Goal: Transaction & Acquisition: Purchase product/service

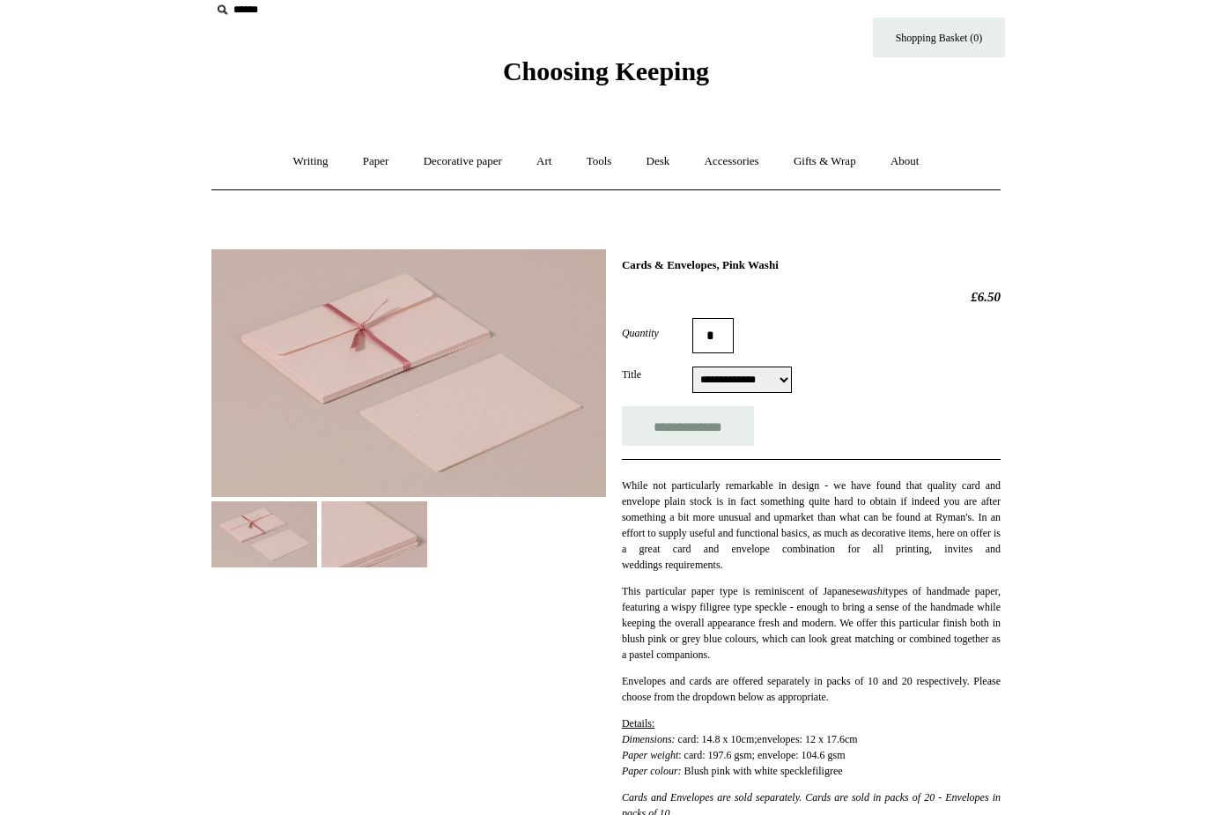
scroll to position [41, 0]
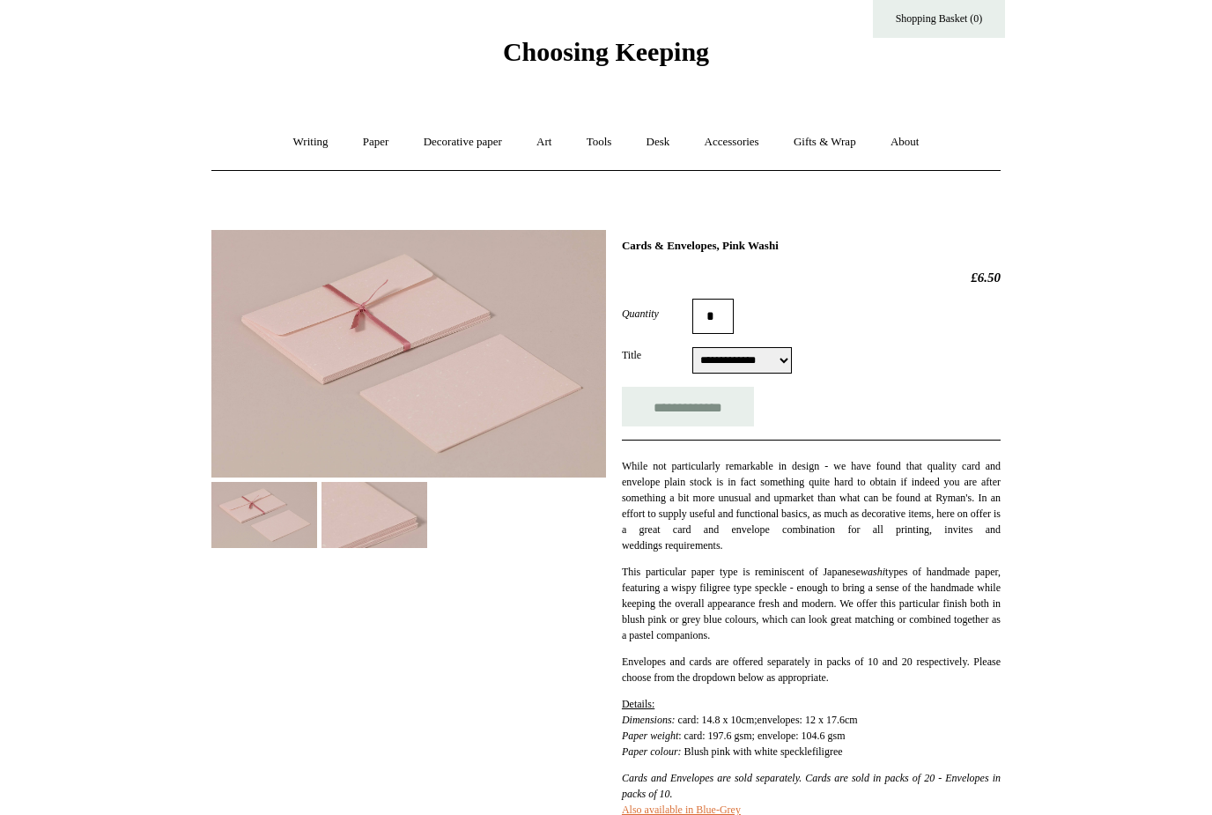
click at [440, 493] on div at bounding box center [408, 383] width 395 height 332
click at [415, 508] on img at bounding box center [374, 515] width 106 height 66
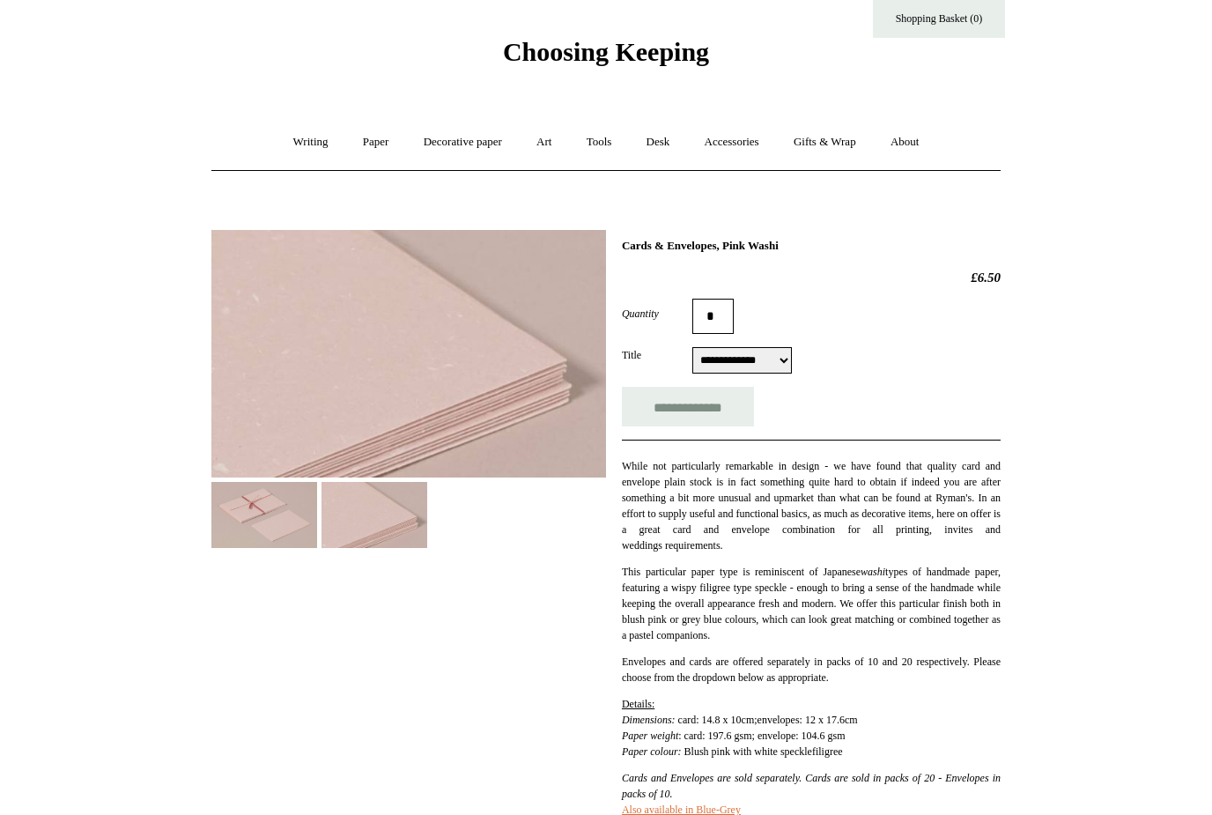
click at [257, 518] on img at bounding box center [264, 515] width 106 height 66
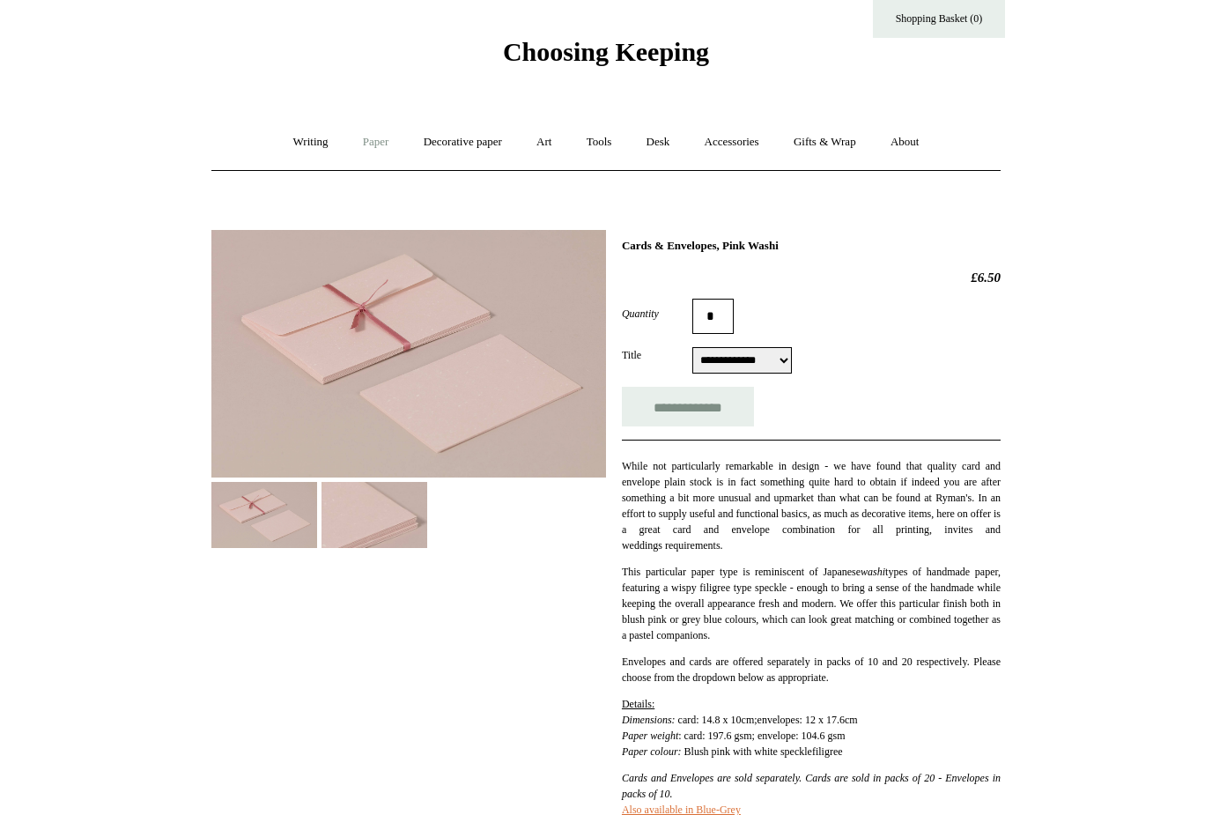
click at [374, 141] on link "Paper +" at bounding box center [376, 142] width 58 height 47
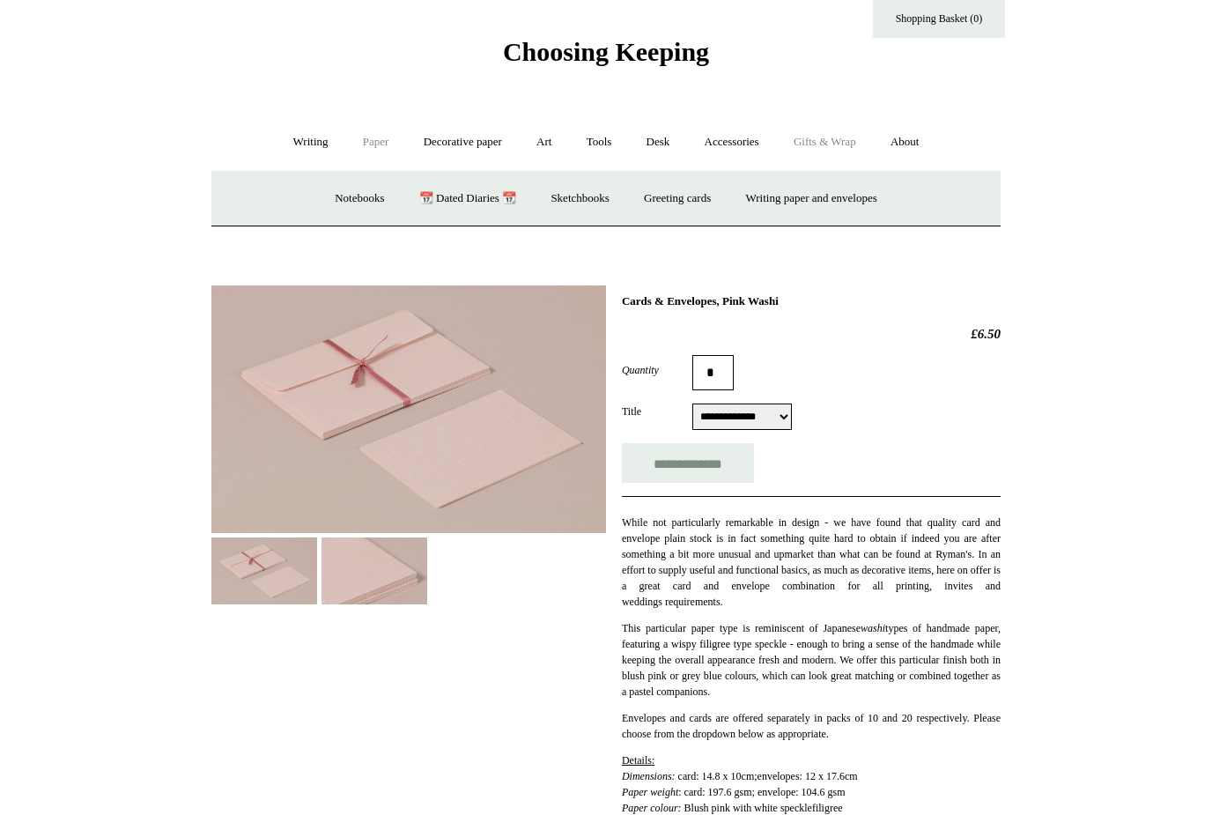
click at [823, 138] on link "Gifts & Wrap +" at bounding box center [825, 142] width 94 height 47
click at [306, 203] on link "Greeting cards +" at bounding box center [297, 198] width 99 height 47
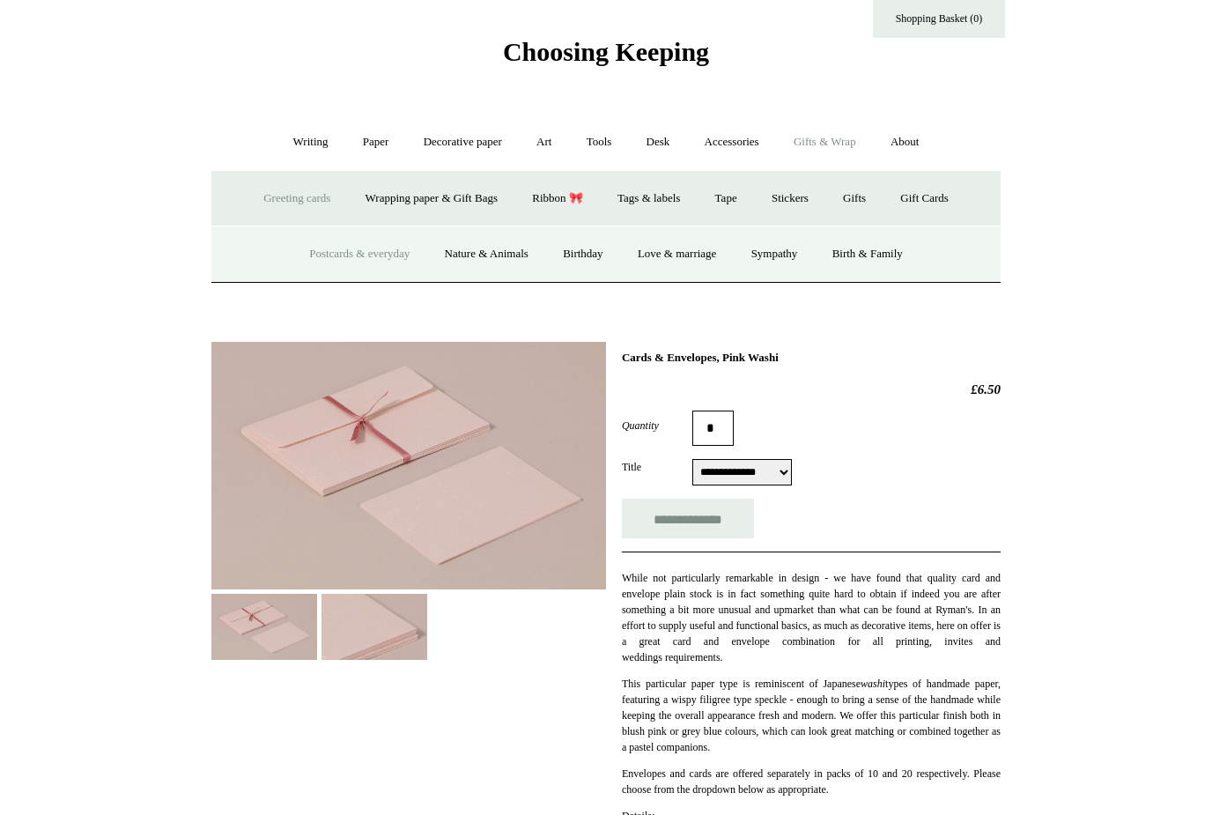
click at [317, 249] on link "Postcards & everyday" at bounding box center [359, 254] width 132 height 47
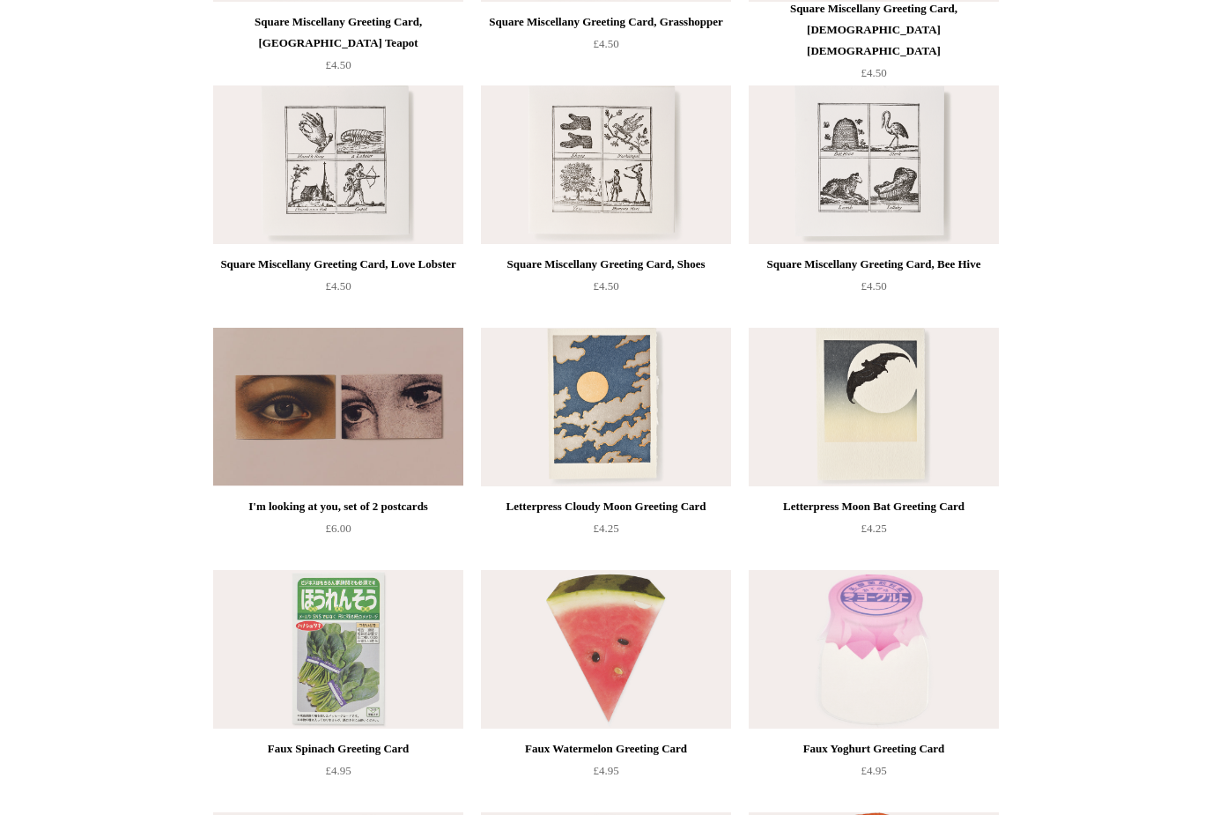
scroll to position [1590, 0]
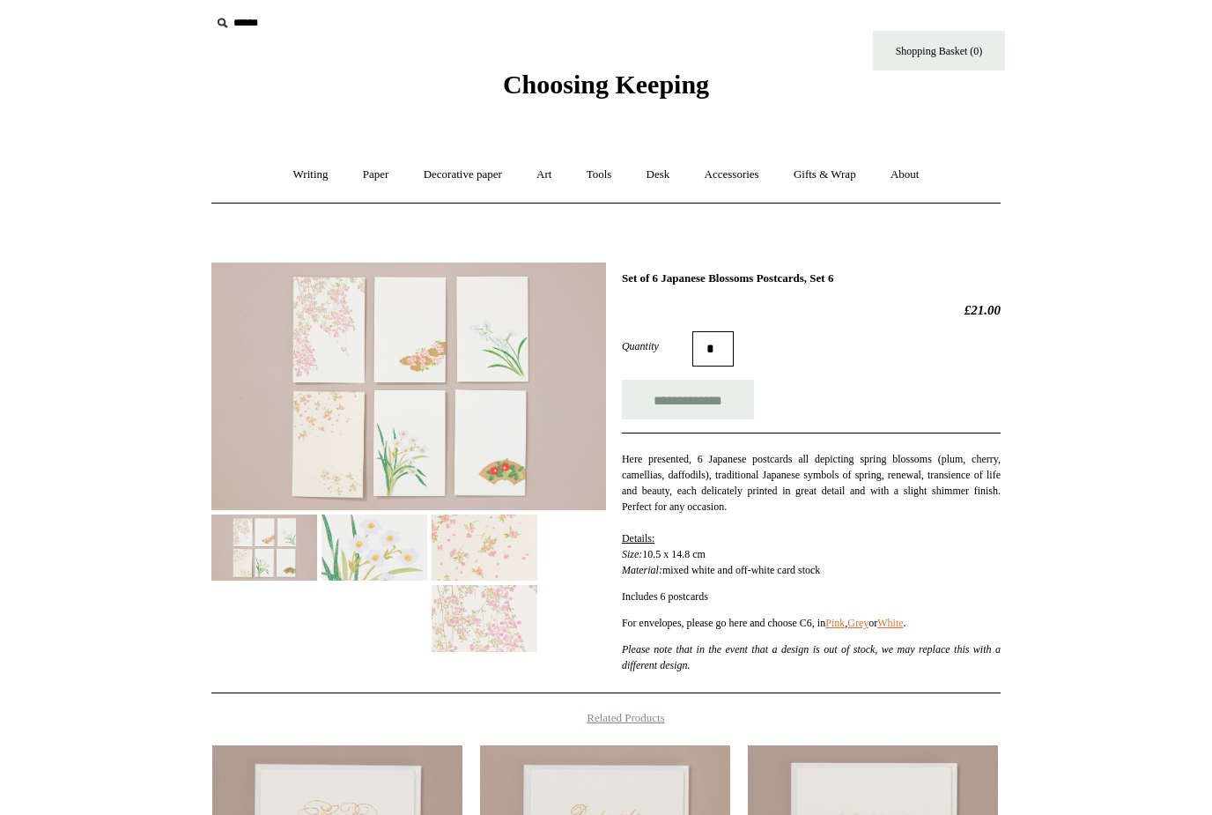
scroll to position [10, 0]
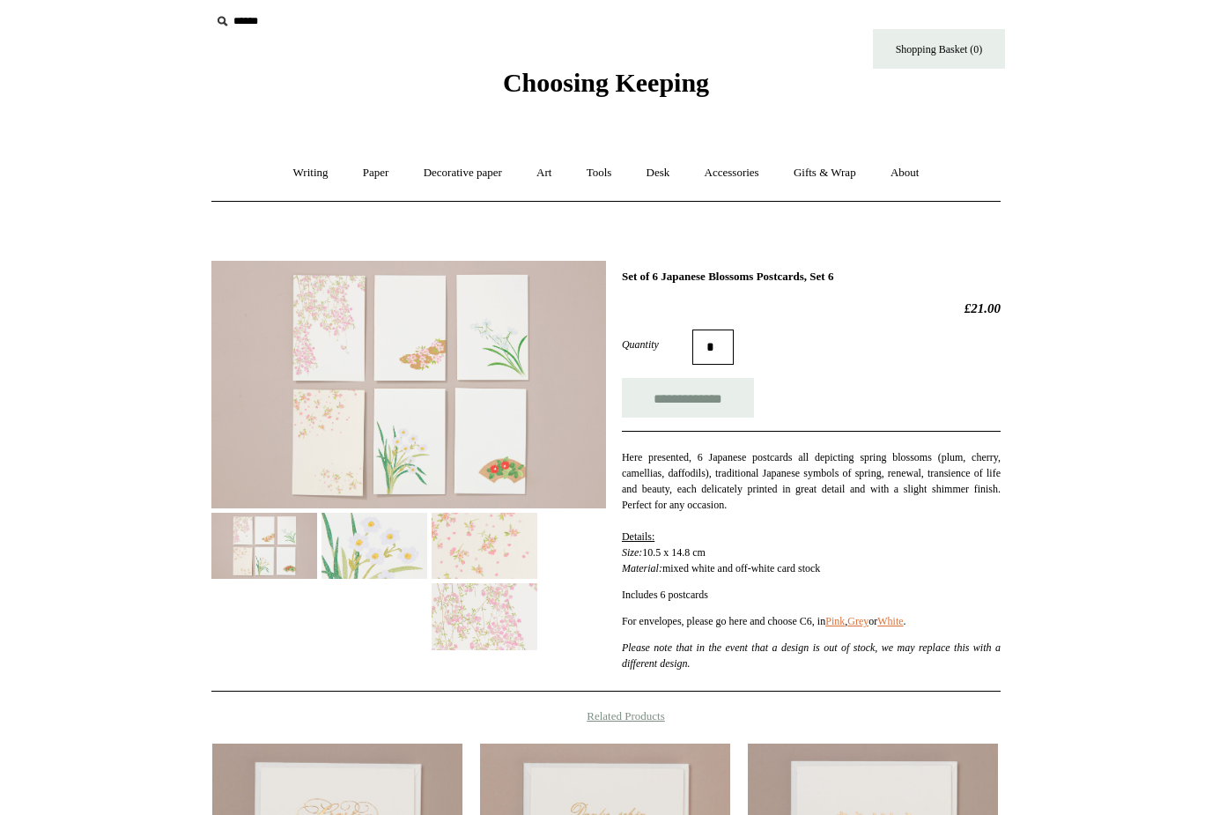
click at [500, 602] on img at bounding box center [485, 616] width 106 height 66
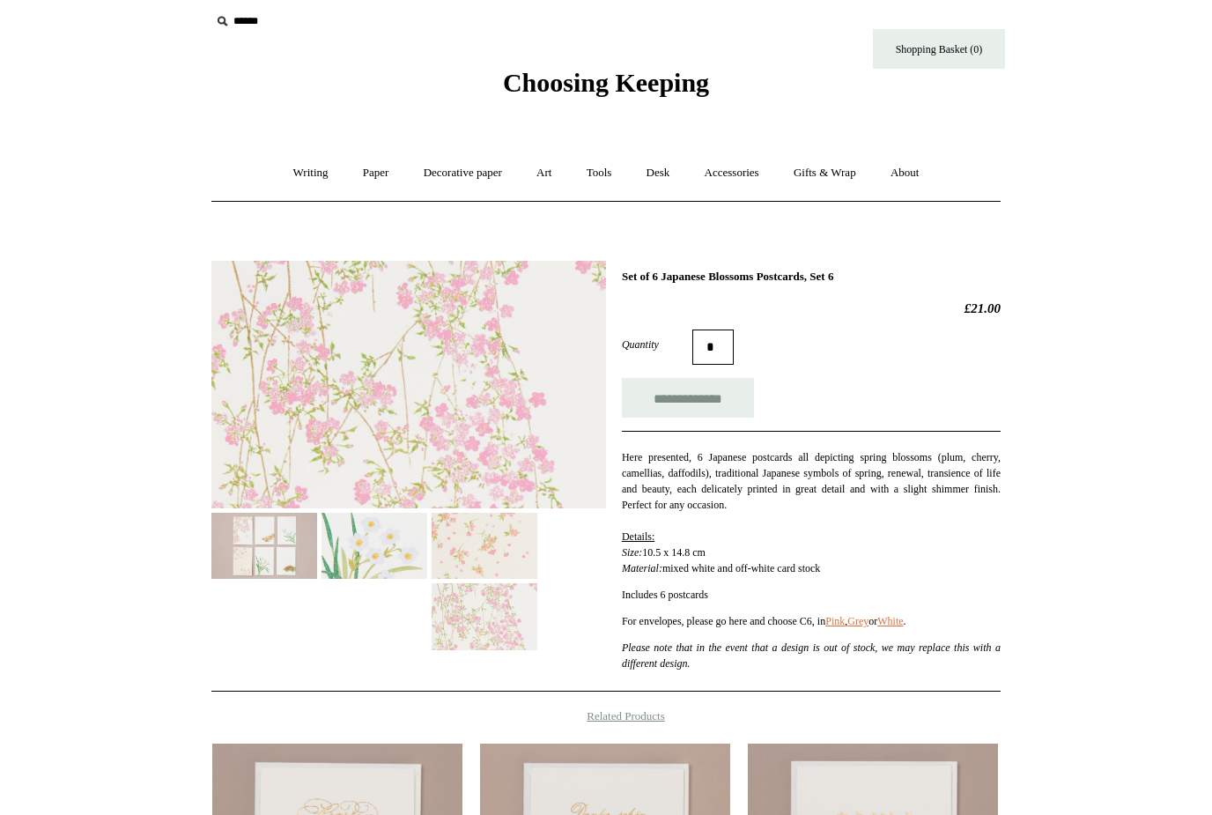
click at [498, 532] on img at bounding box center [485, 546] width 106 height 66
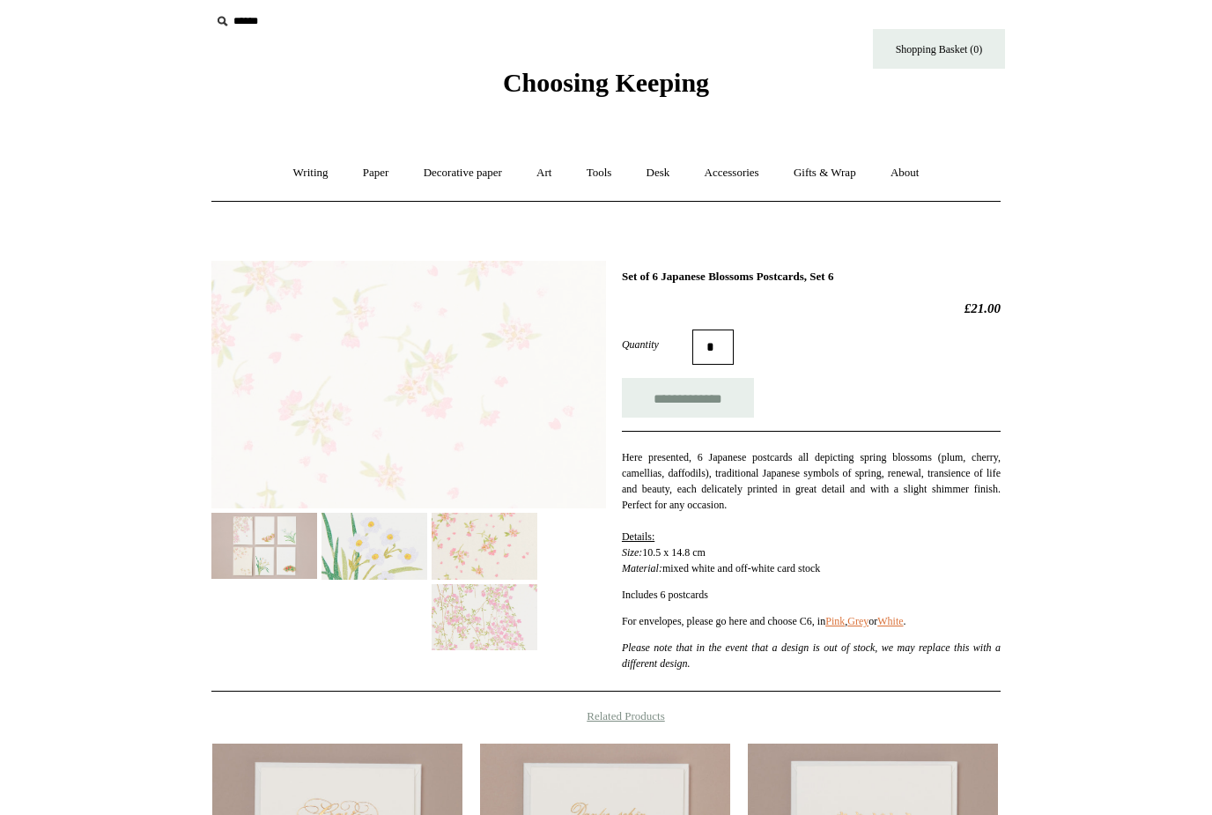
click at [370, 546] on img at bounding box center [374, 546] width 106 height 66
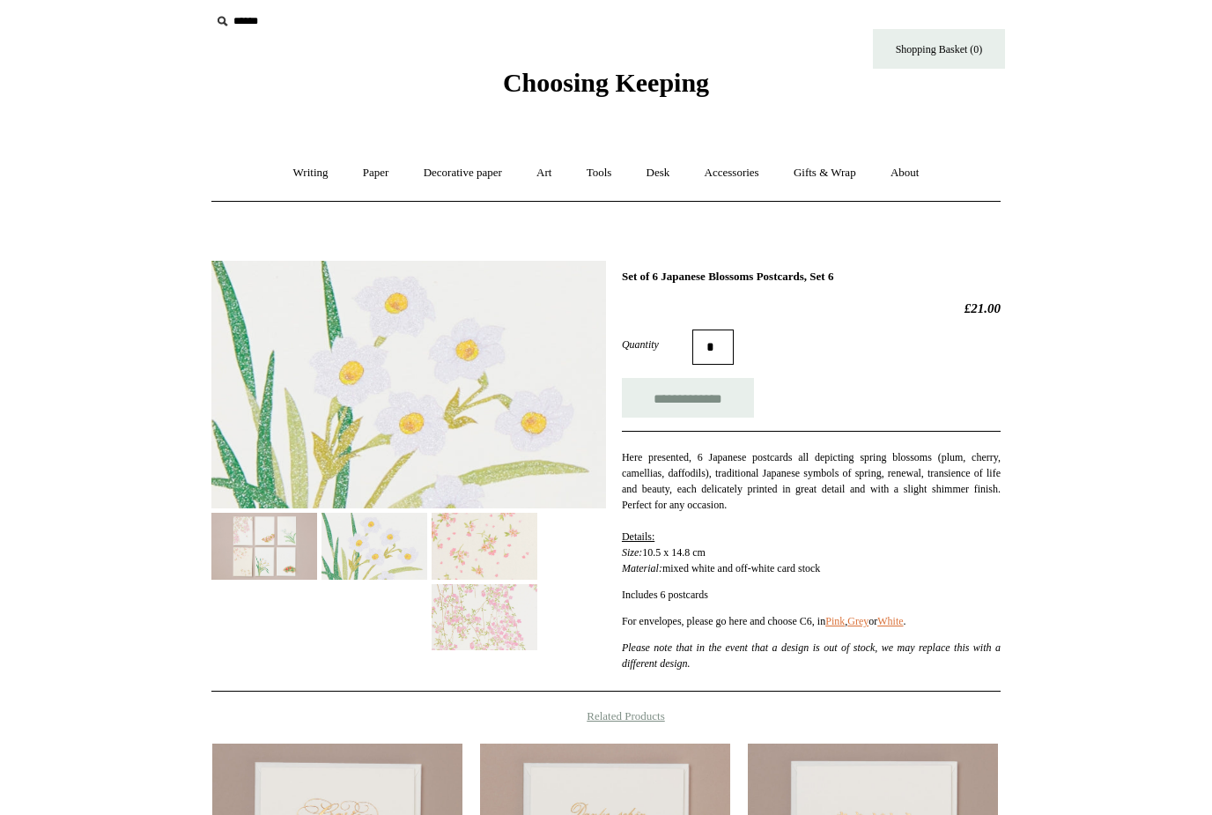
click at [239, 543] on img at bounding box center [264, 546] width 106 height 66
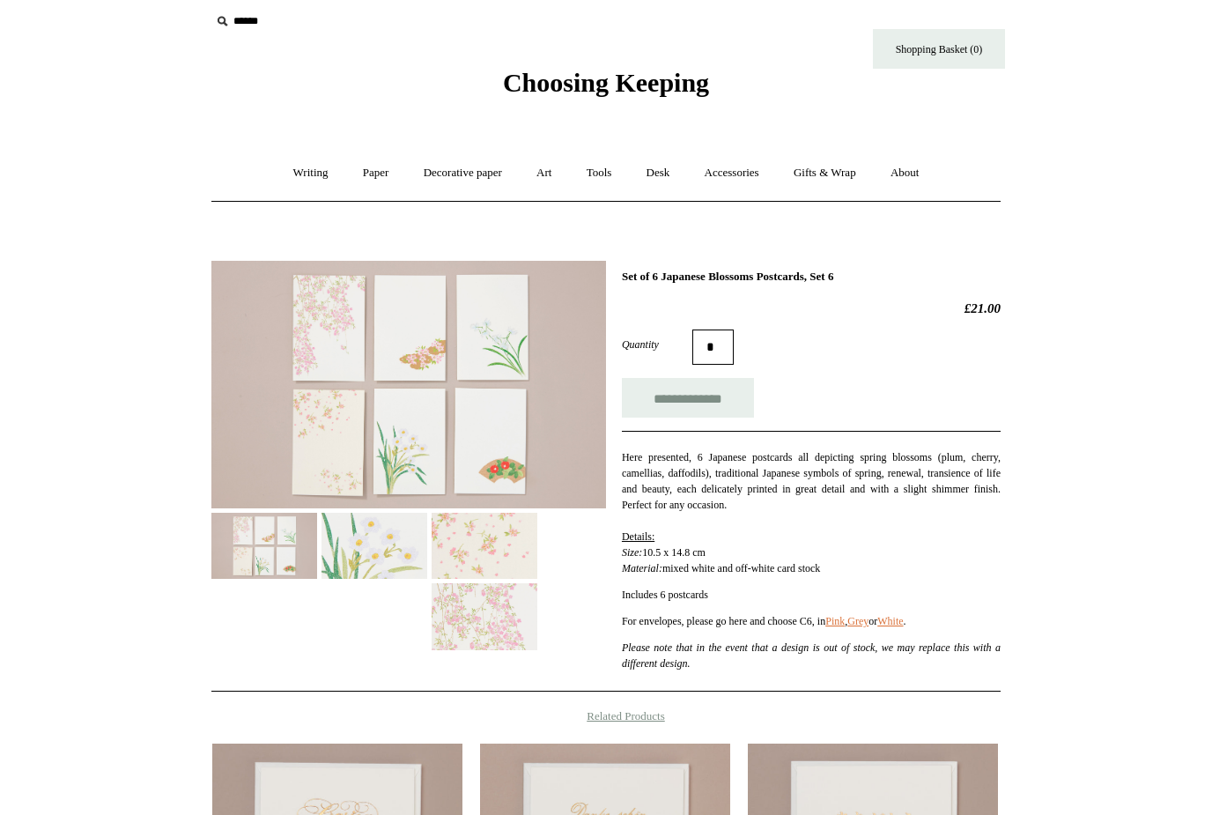
click at [245, 408] on img at bounding box center [408, 385] width 395 height 248
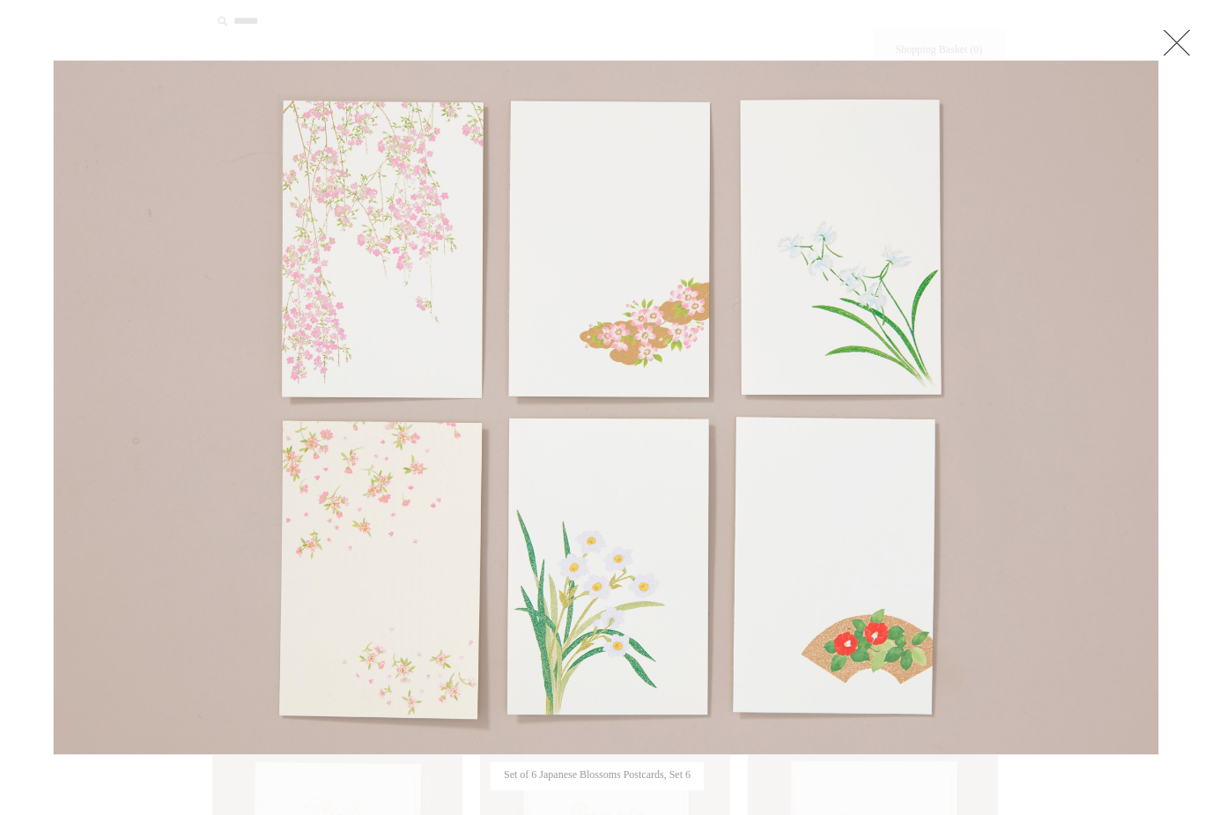
click at [528, 288] on img at bounding box center [606, 407] width 1105 height 693
click at [1171, 42] on link at bounding box center [1176, 42] width 35 height 35
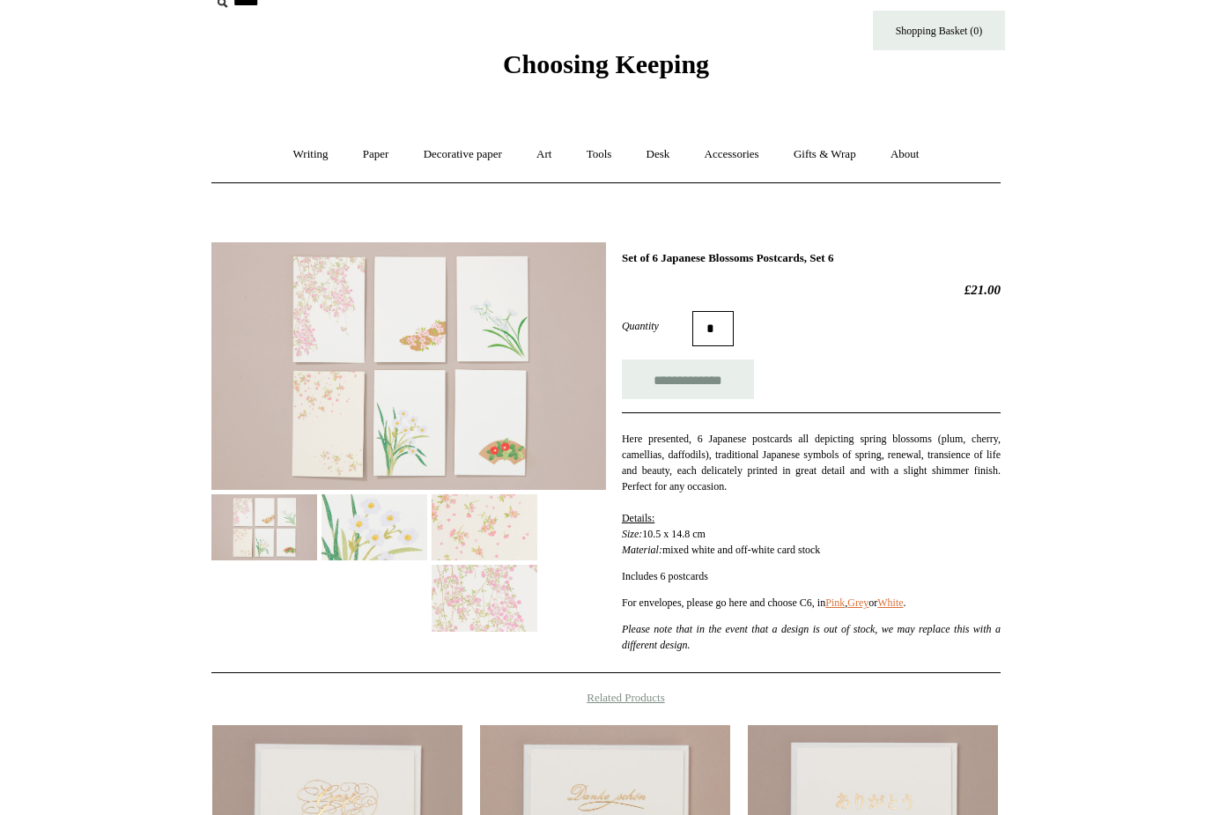
scroll to position [30, 0]
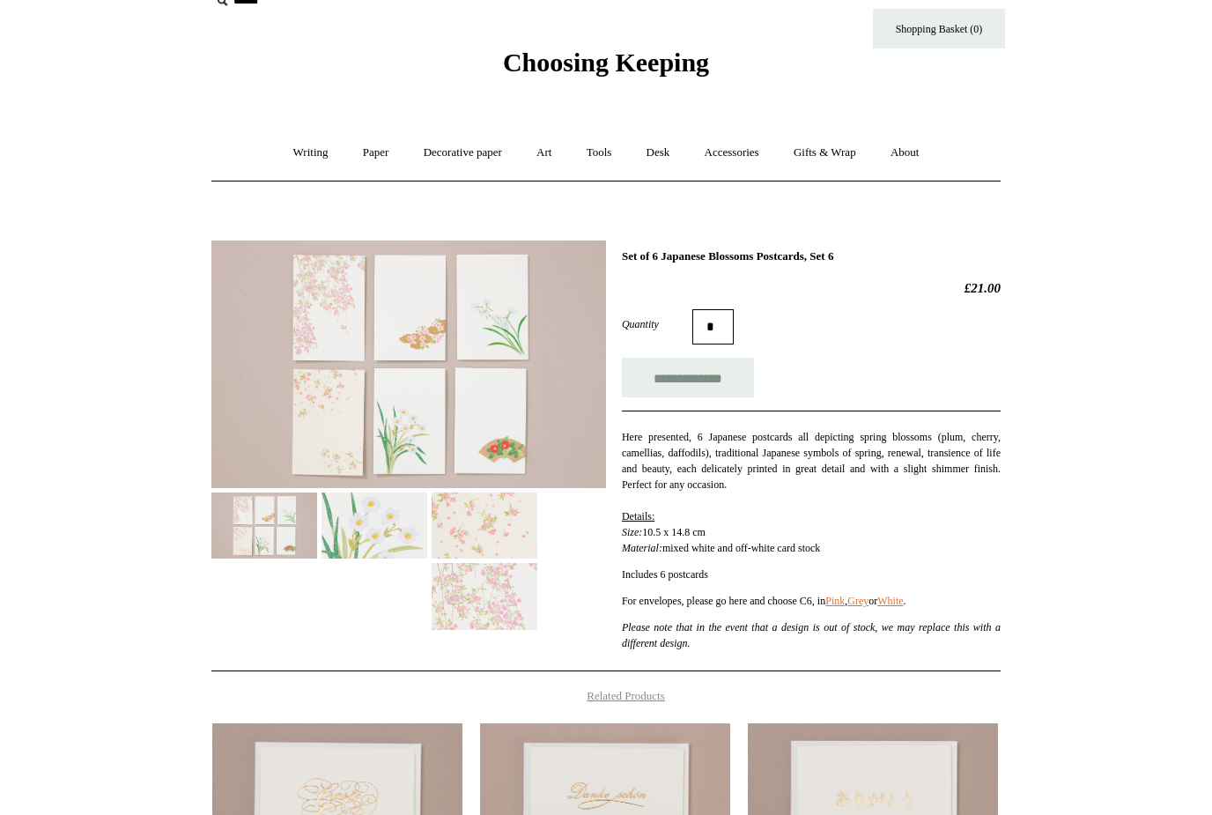
click at [510, 551] on img at bounding box center [485, 525] width 106 height 66
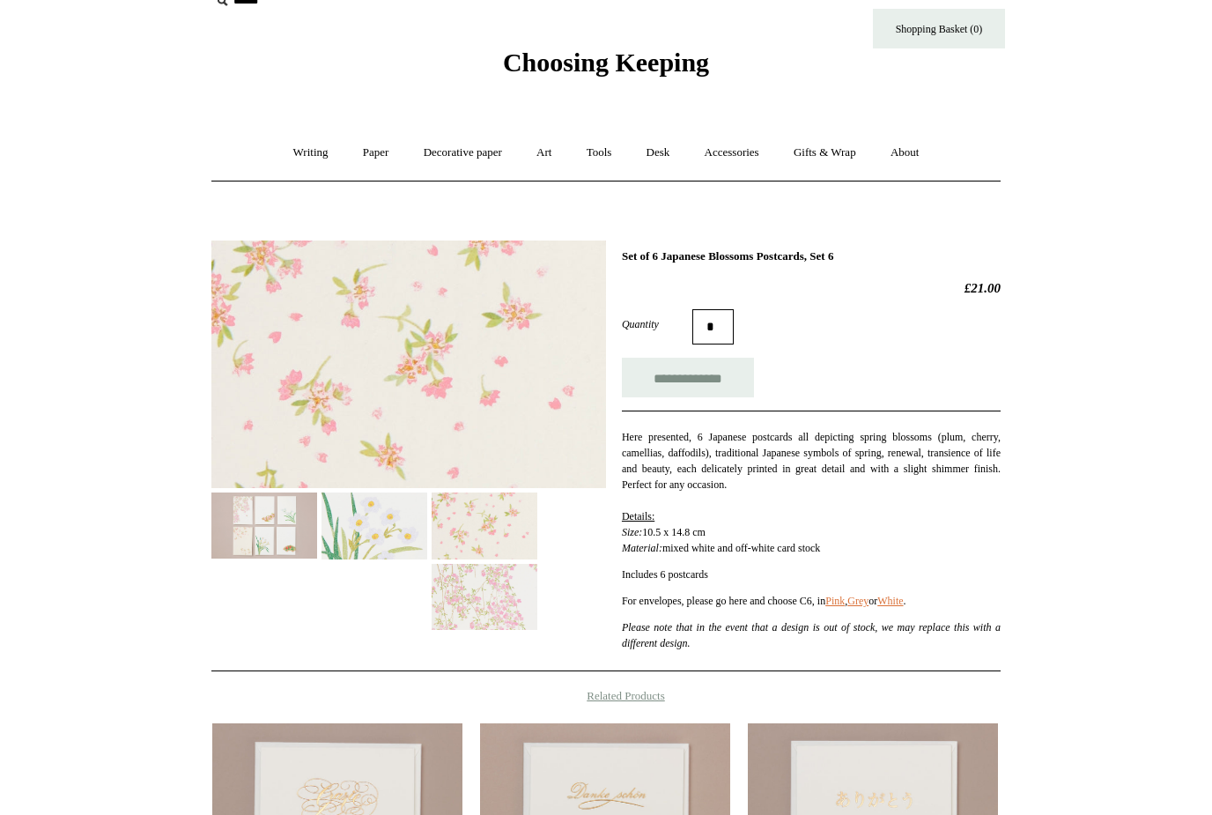
click at [500, 613] on img at bounding box center [485, 597] width 106 height 66
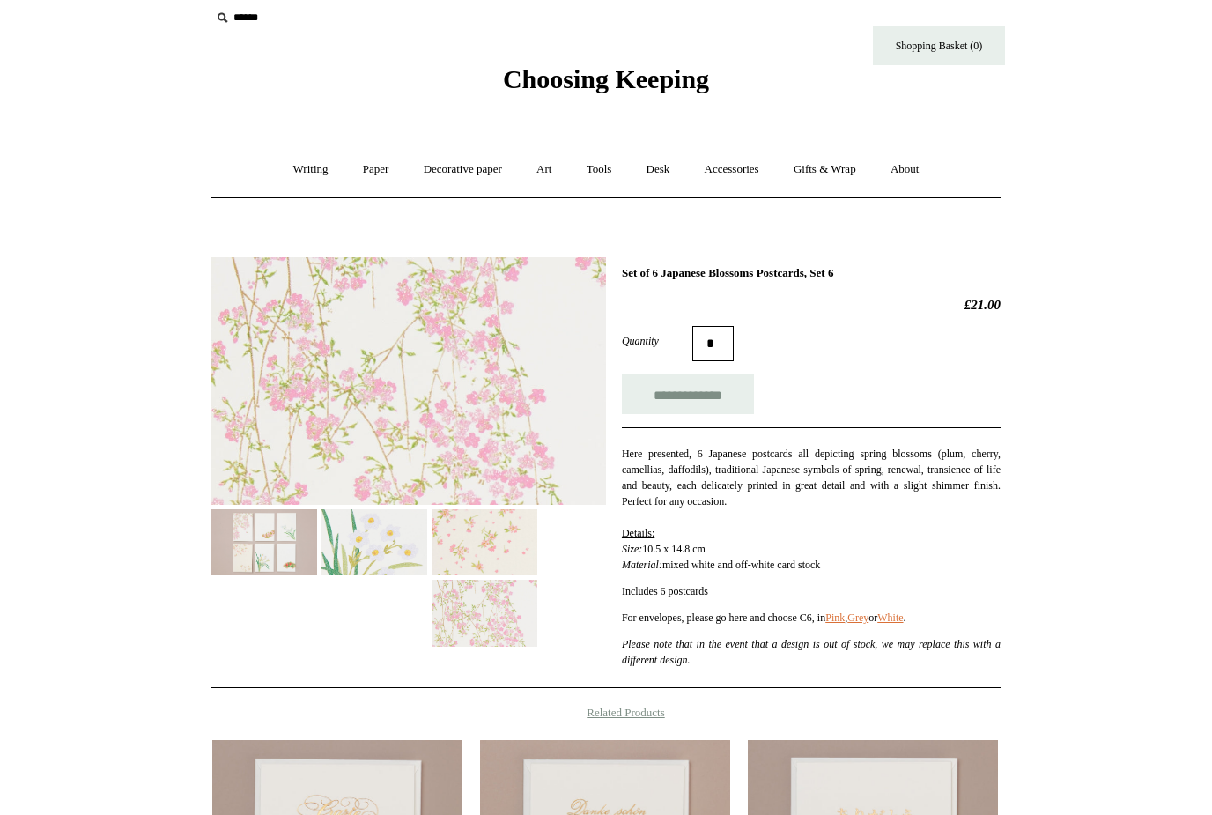
scroll to position [1, 0]
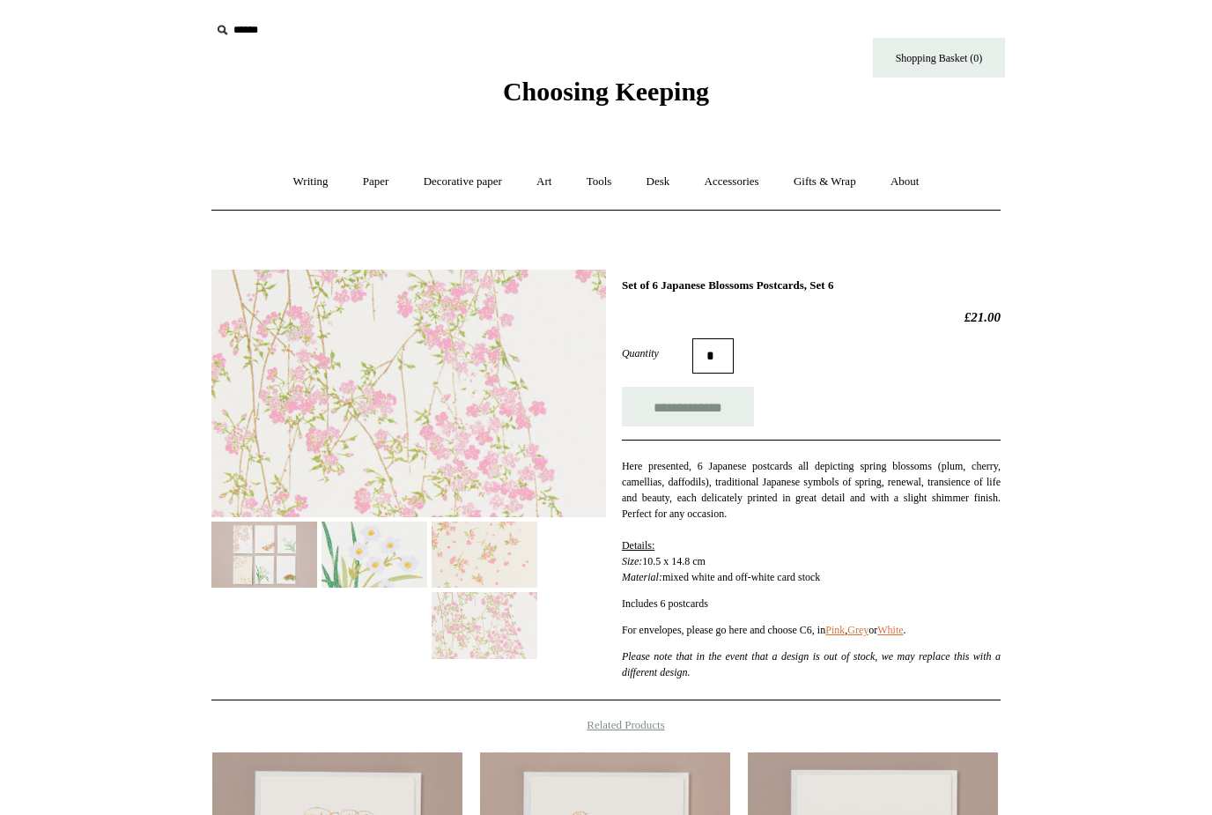
click at [686, 621] on div "Here presented, 6 Japanese postcards all depicting spring blossoms ( plum, cher…" at bounding box center [811, 560] width 379 height 240
click at [249, 566] on img at bounding box center [264, 554] width 106 height 66
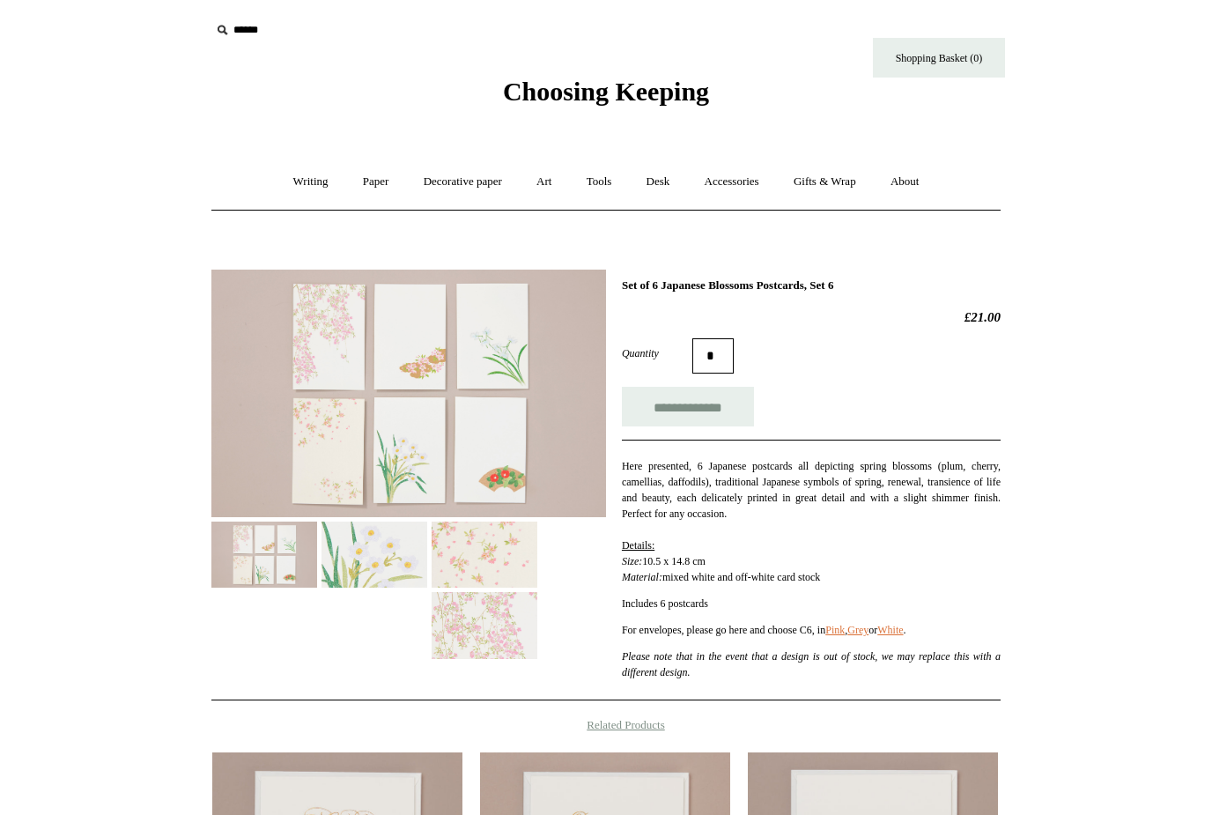
click at [435, 475] on img at bounding box center [408, 394] width 395 height 248
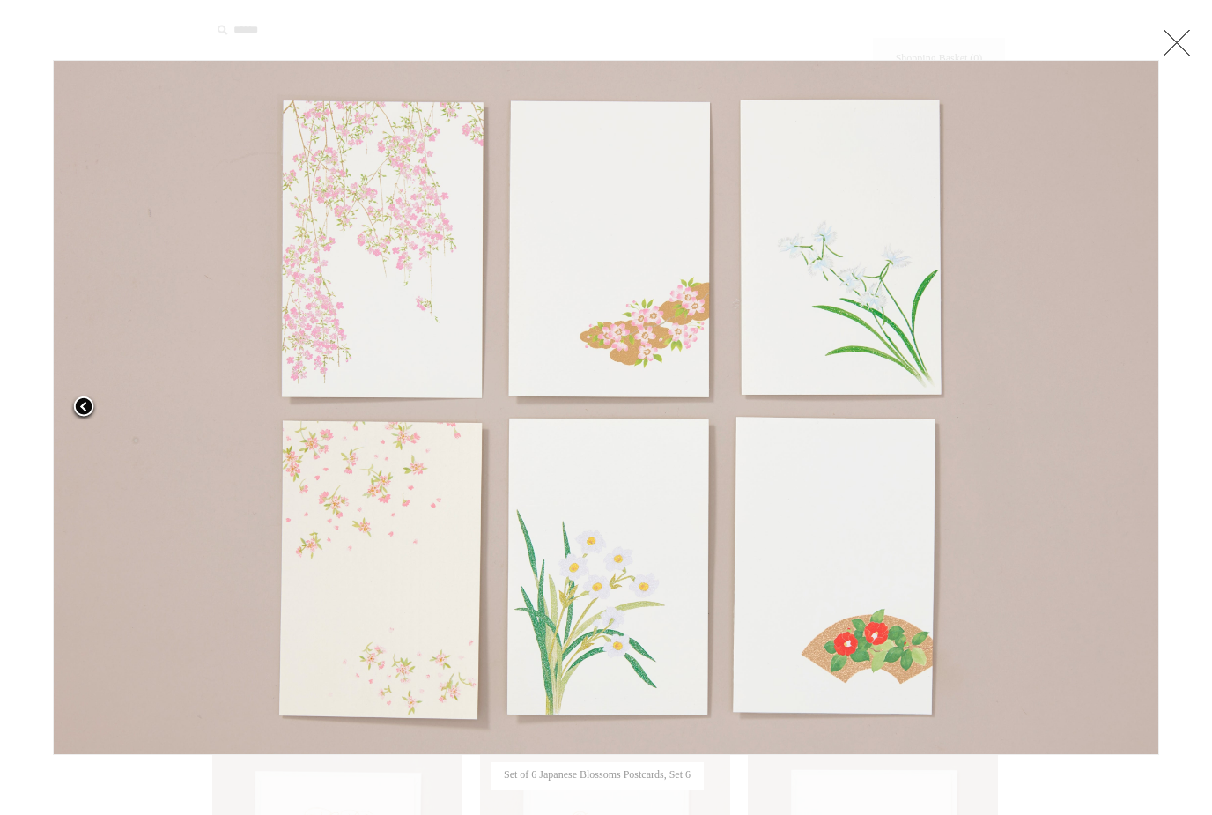
click at [145, 194] on link at bounding box center [247, 407] width 388 height 695
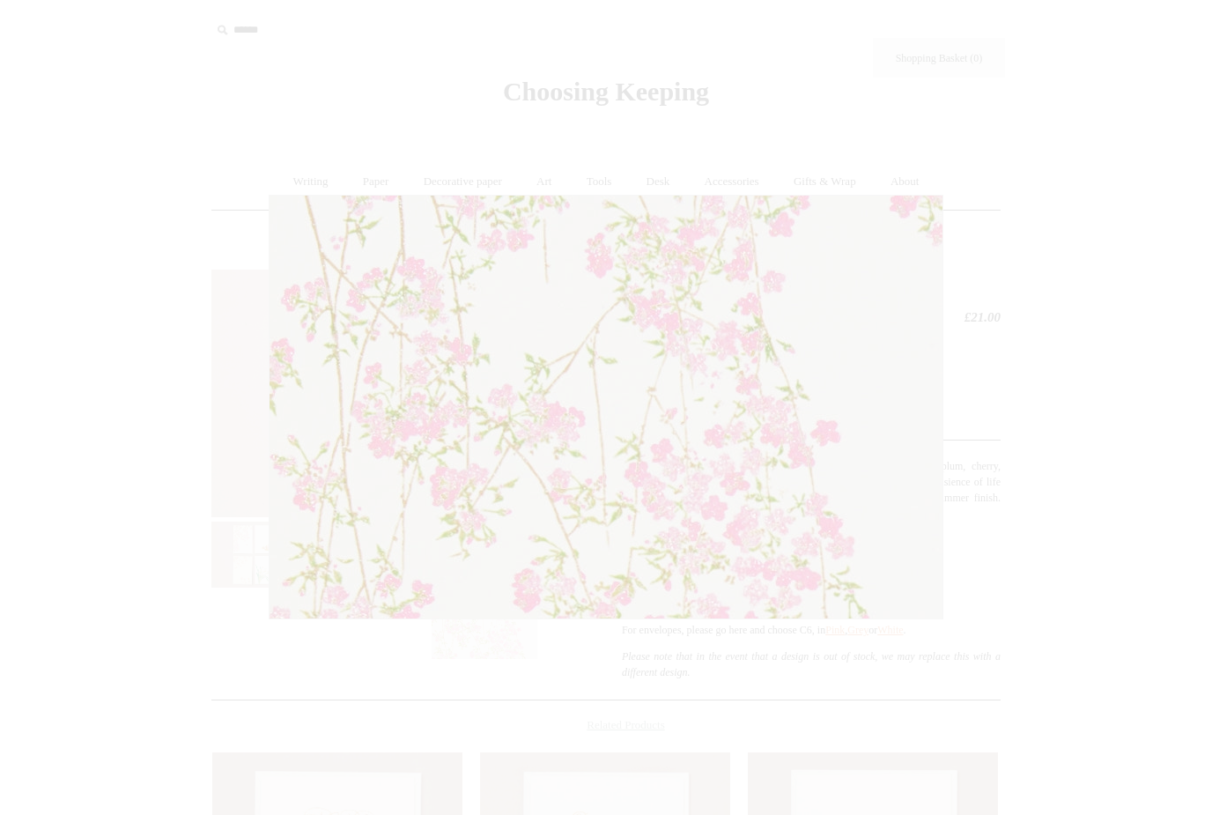
drag, startPoint x: 145, startPoint y: 194, endPoint x: 453, endPoint y: 442, distance: 395.2
click at [453, 442] on img at bounding box center [606, 407] width 673 height 423
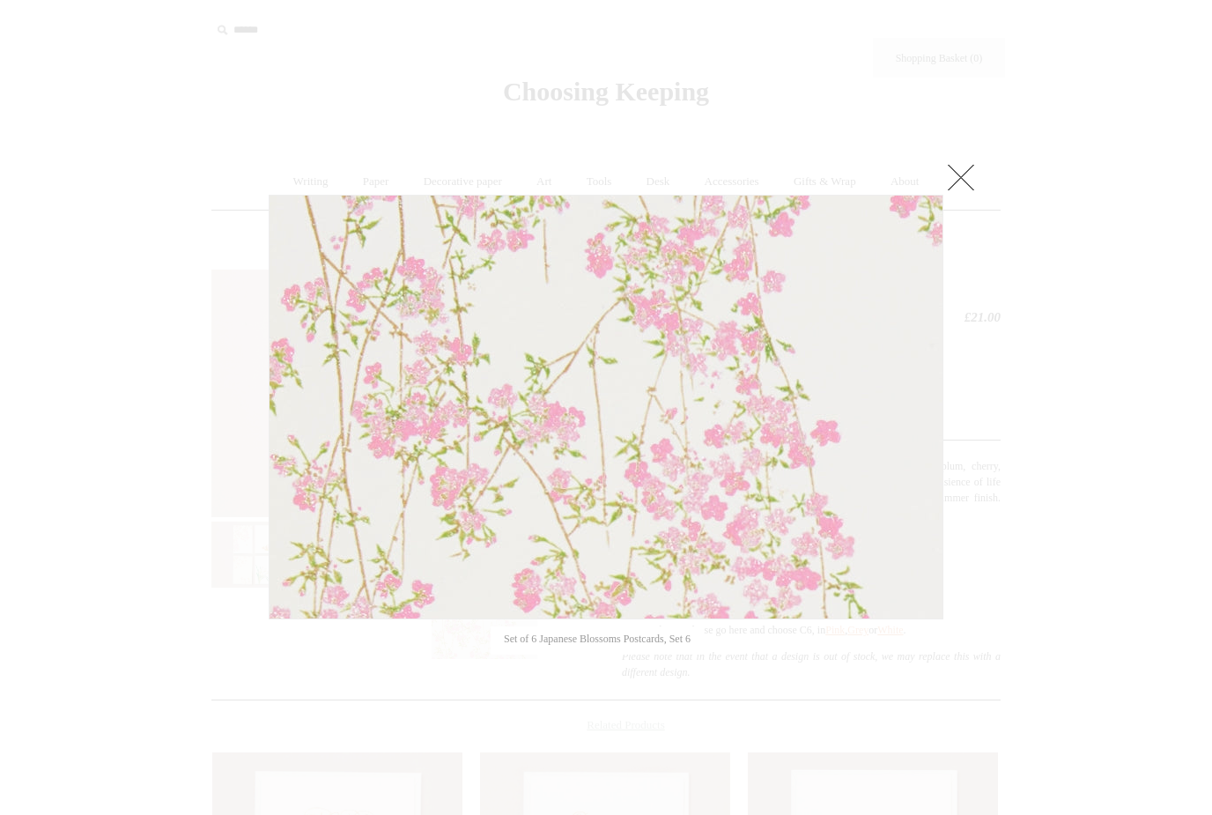
click at [972, 171] on link at bounding box center [960, 176] width 35 height 35
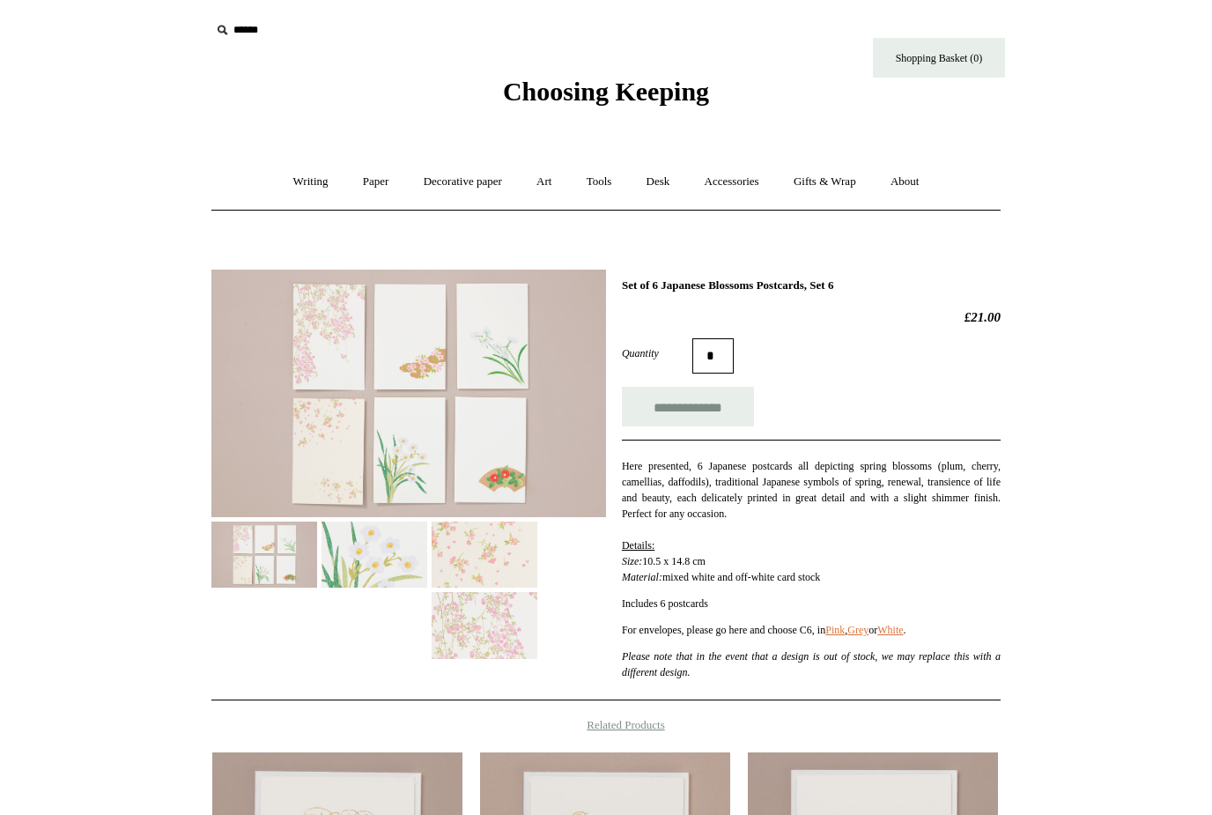
click at [151, 203] on html "Menu Choosing Keeping * Shipping Information Shopping Basket (0) * ⤺ + +" at bounding box center [606, 630] width 1212 height 1262
click at [542, 372] on img at bounding box center [408, 394] width 395 height 248
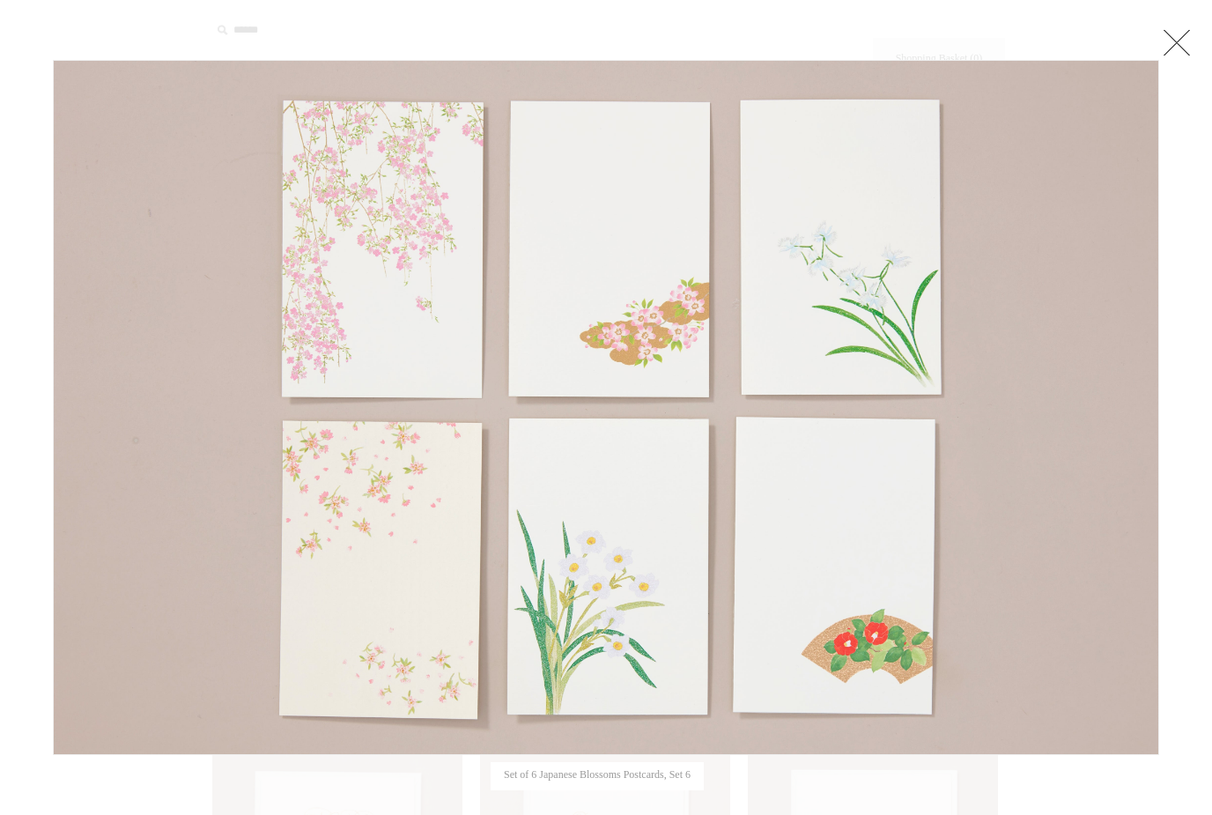
click at [675, 240] on img at bounding box center [606, 407] width 1105 height 693
click at [1179, 41] on link at bounding box center [1176, 42] width 35 height 35
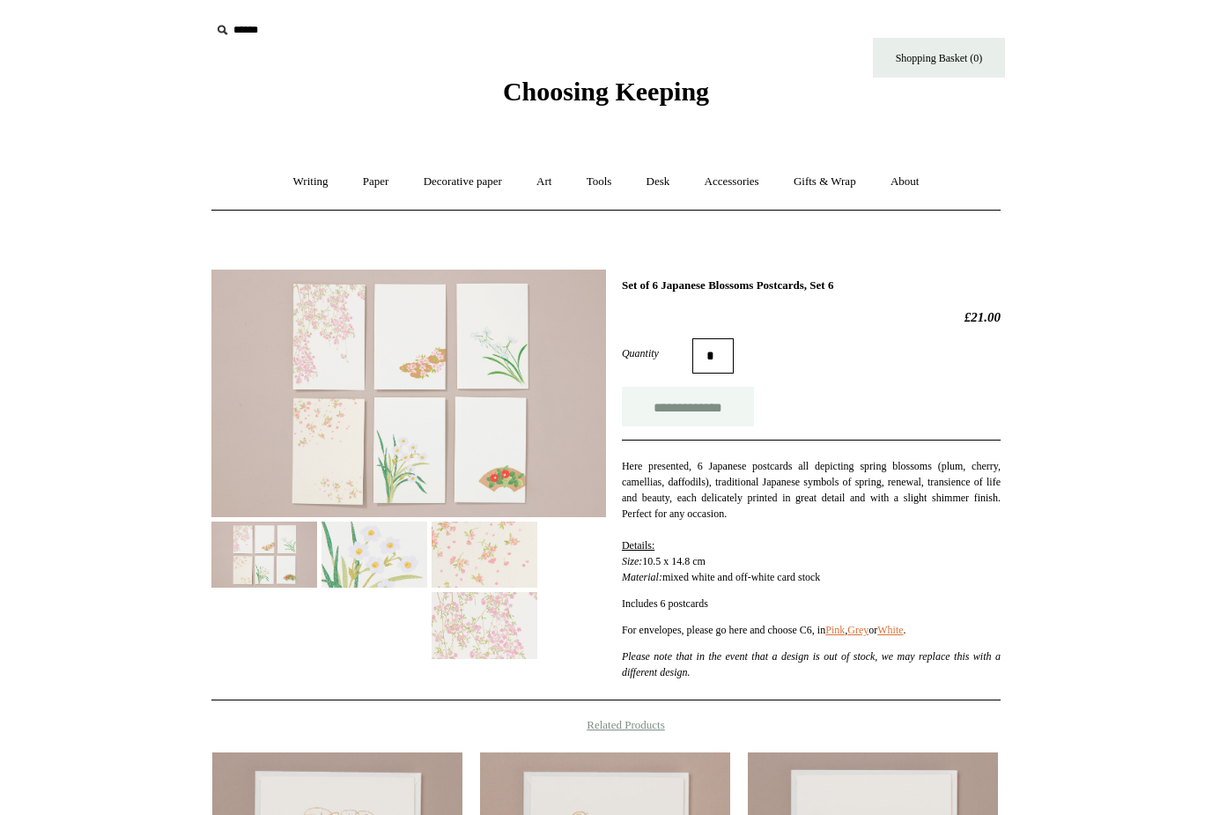
click at [735, 407] on input "**********" at bounding box center [688, 407] width 132 height 40
type input "**********"
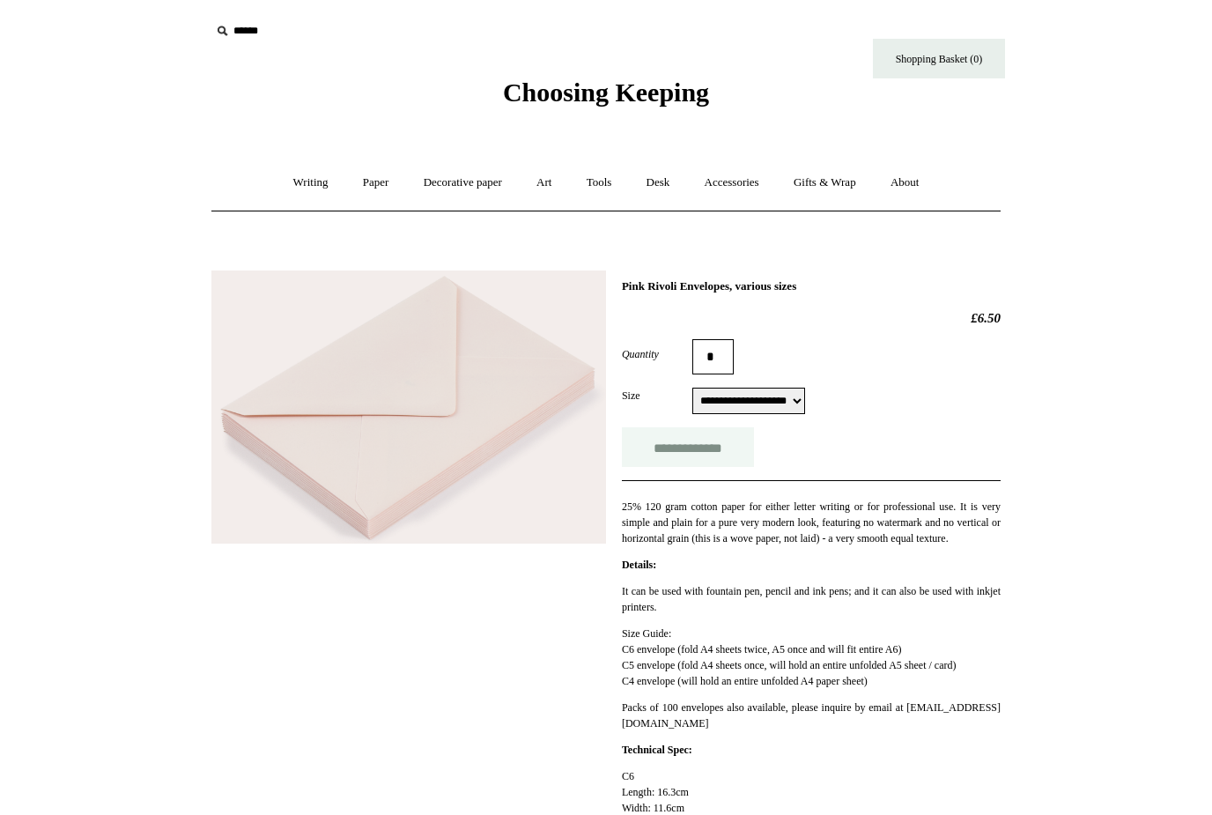
click at [721, 447] on input "**********" at bounding box center [688, 447] width 132 height 40
type input "**********"
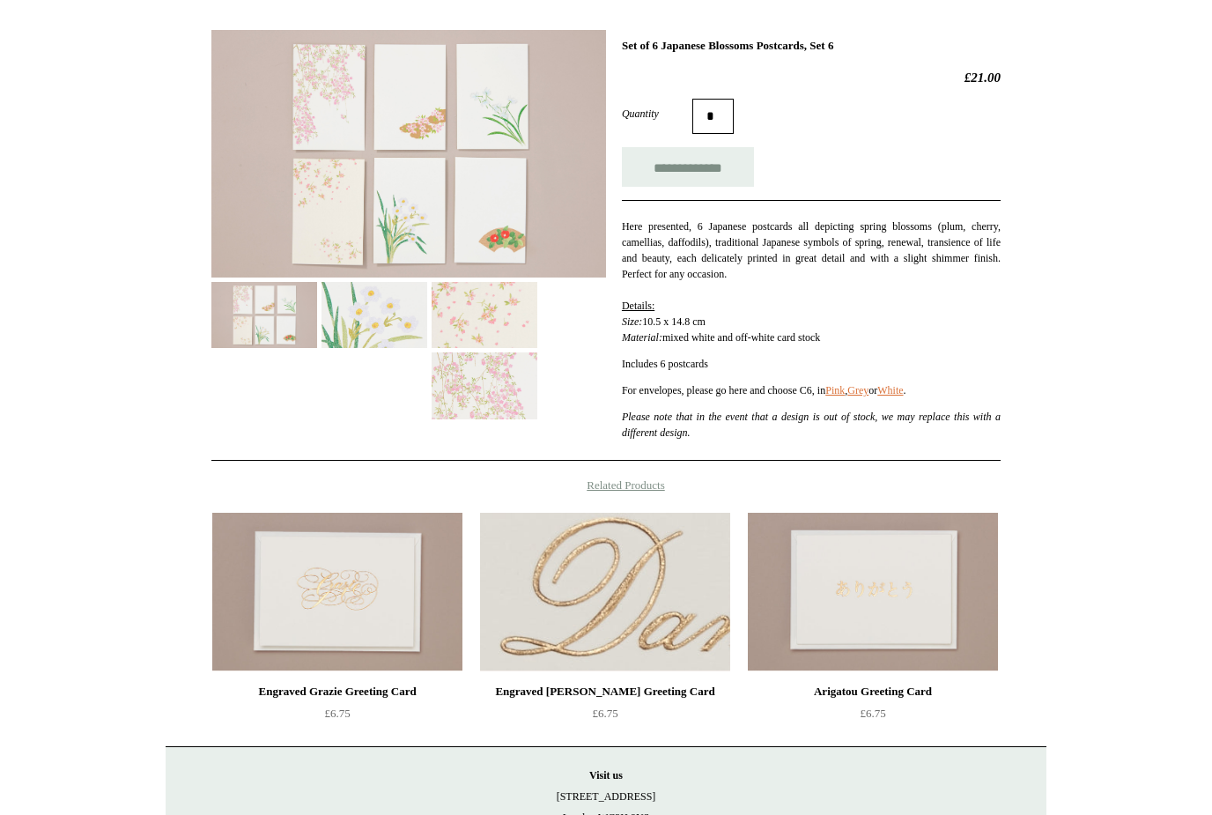
scroll to position [247, 0]
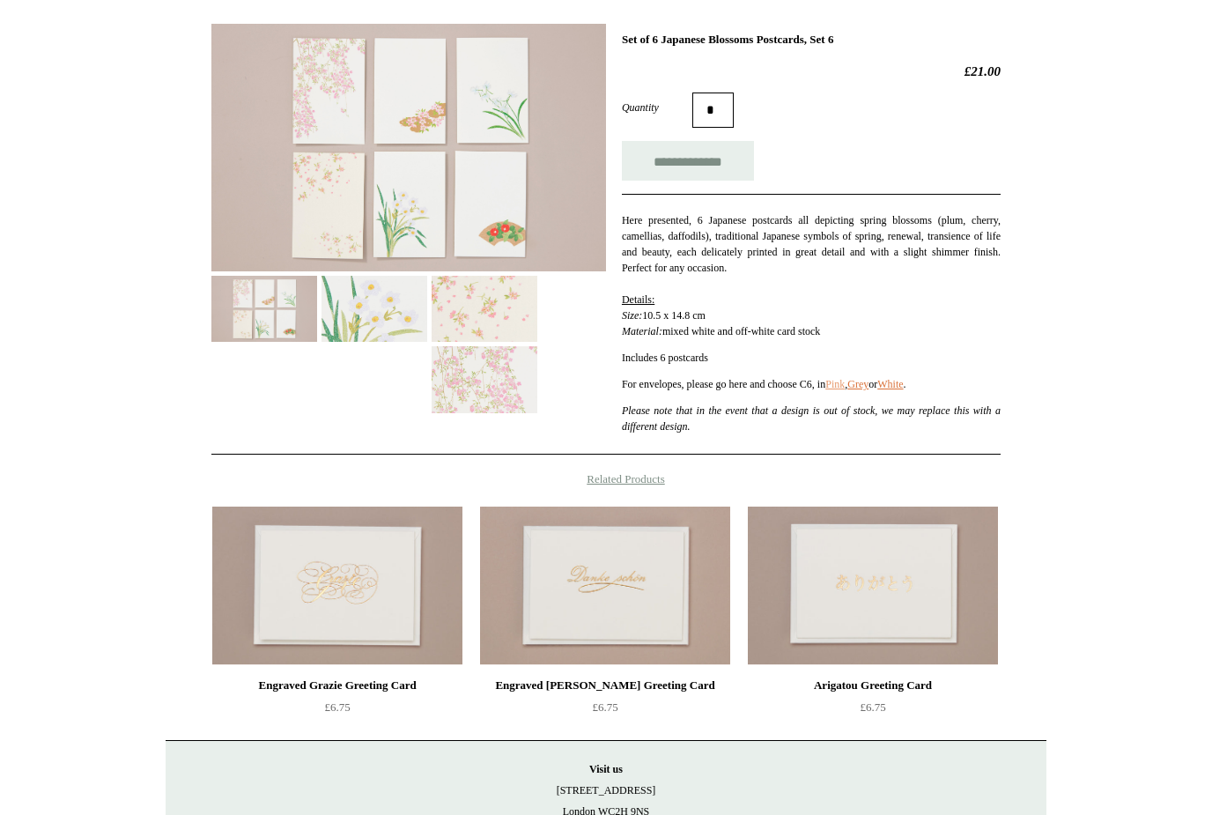
click at [845, 388] on link "Pink" at bounding box center [834, 384] width 19 height 12
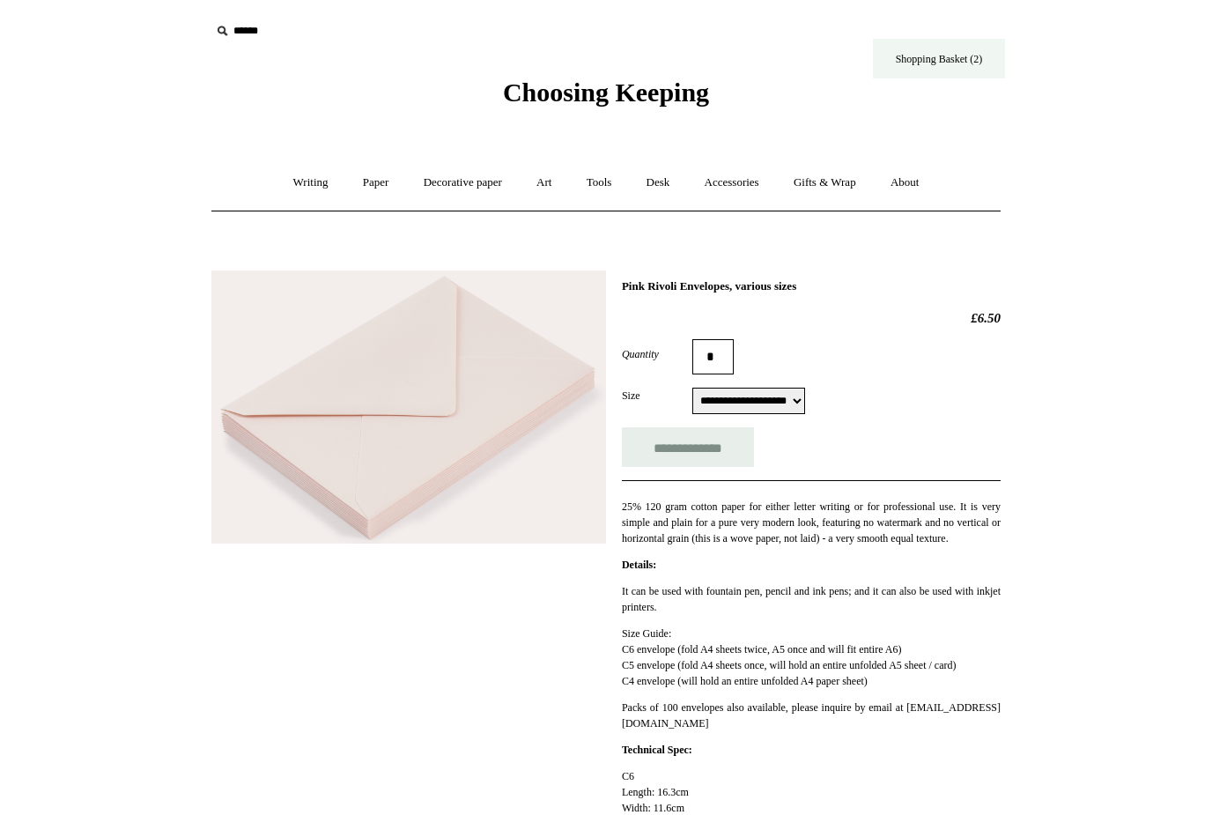
click at [944, 53] on link "Shopping Basket (2)" at bounding box center [939, 59] width 132 height 40
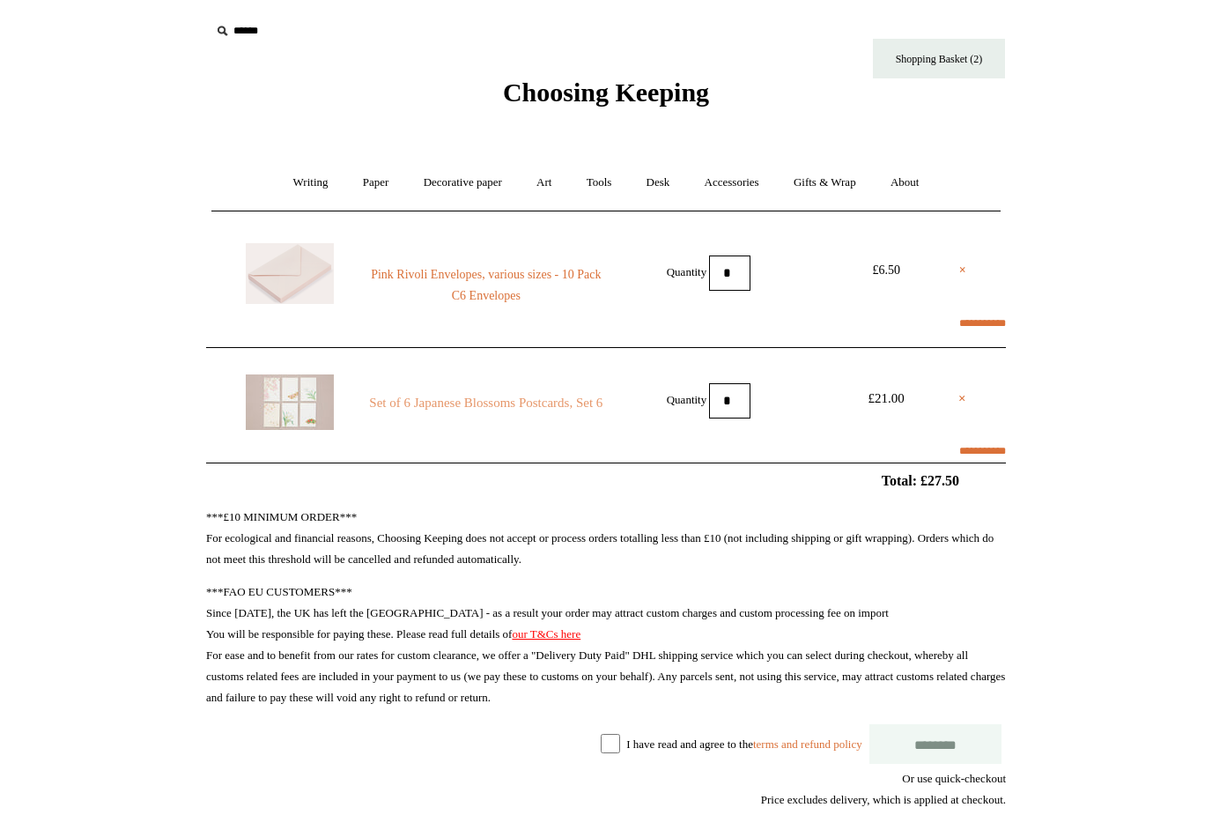
click at [494, 403] on link "Set of 6 Japanese Blossoms Postcards, Set 6" at bounding box center [486, 402] width 240 height 21
select select "*****"
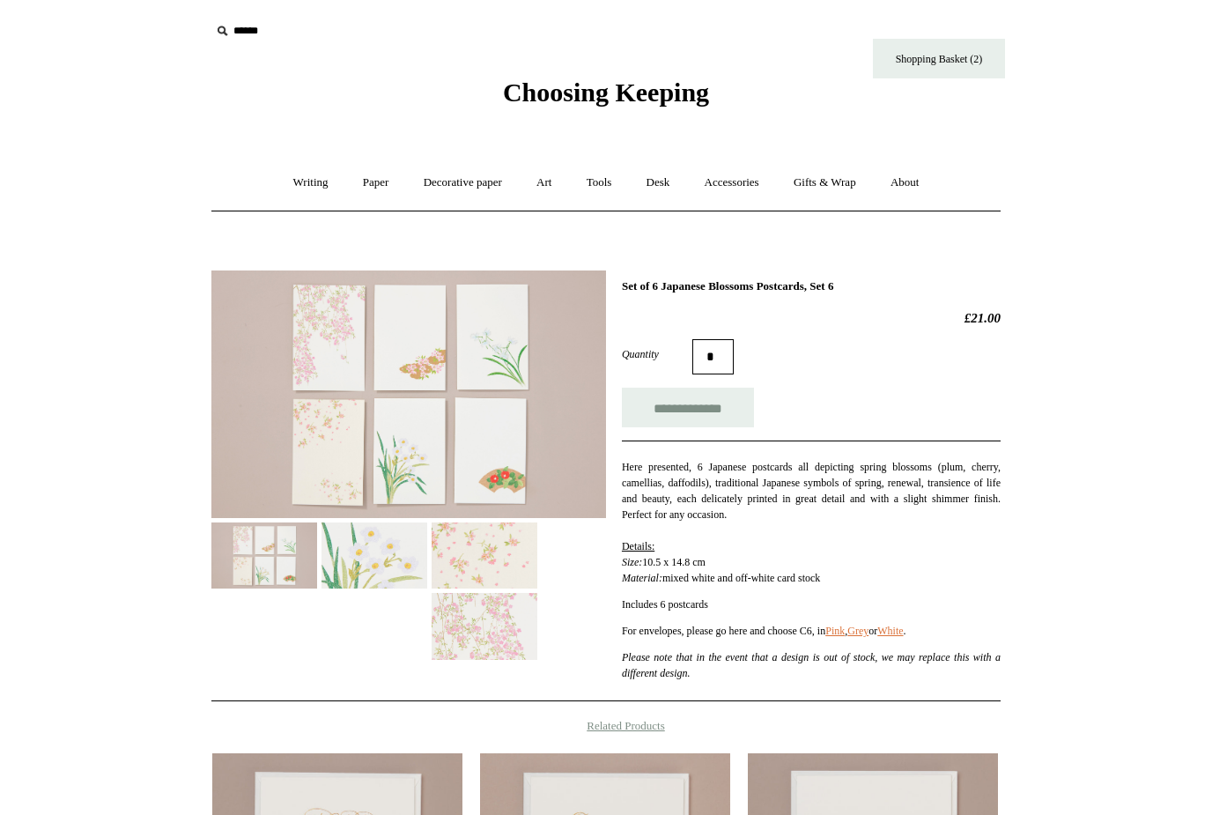
click at [273, 555] on img at bounding box center [264, 555] width 106 height 66
click at [307, 184] on link "Writing +" at bounding box center [310, 182] width 67 height 47
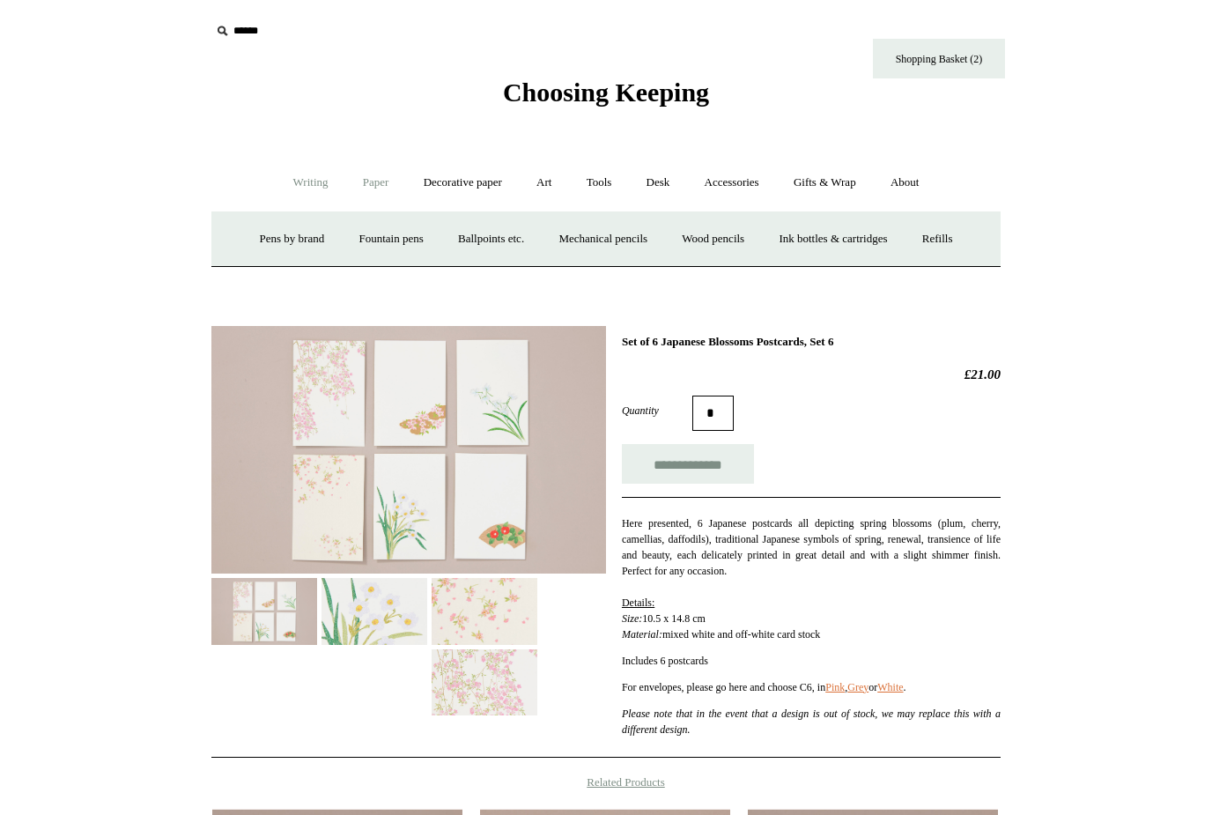
click at [350, 189] on link "Paper +" at bounding box center [376, 182] width 58 height 47
click at [362, 182] on link "Paper -" at bounding box center [376, 182] width 58 height 47
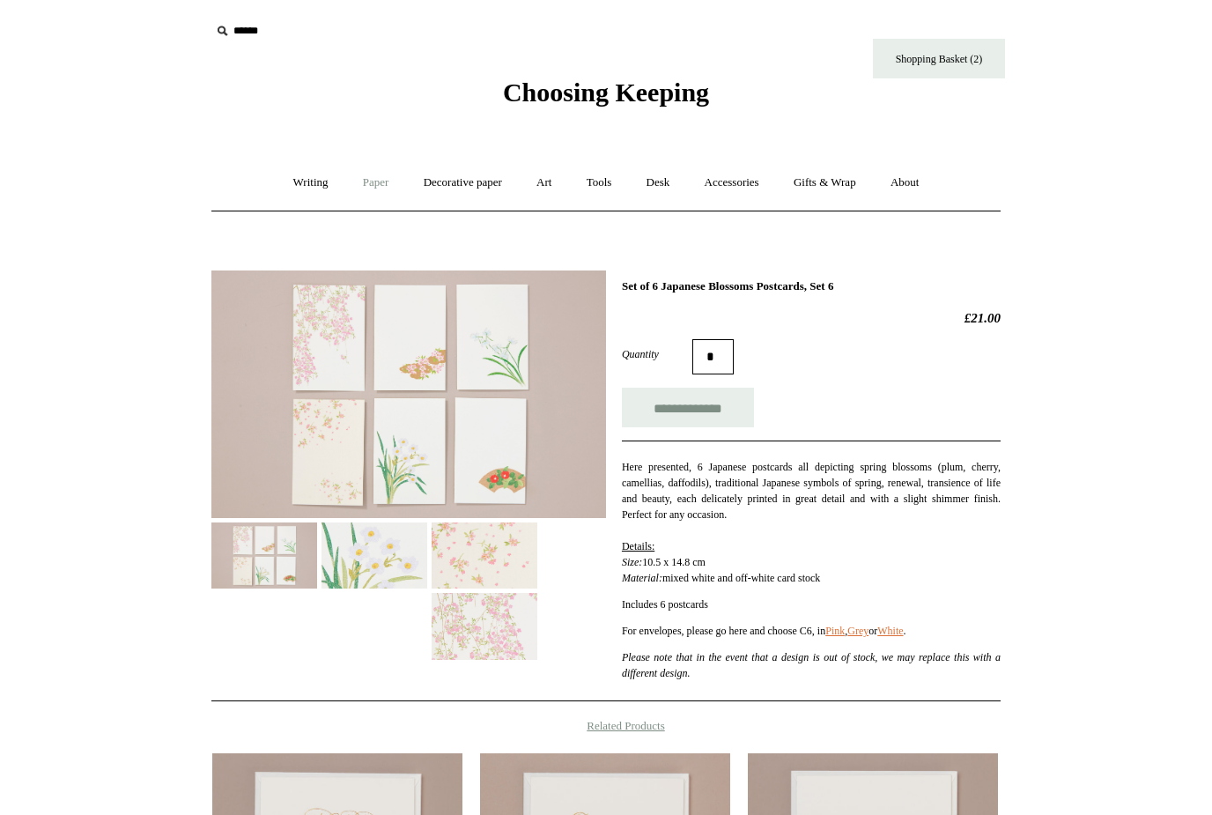
click at [362, 182] on link "Paper +" at bounding box center [376, 182] width 58 height 47
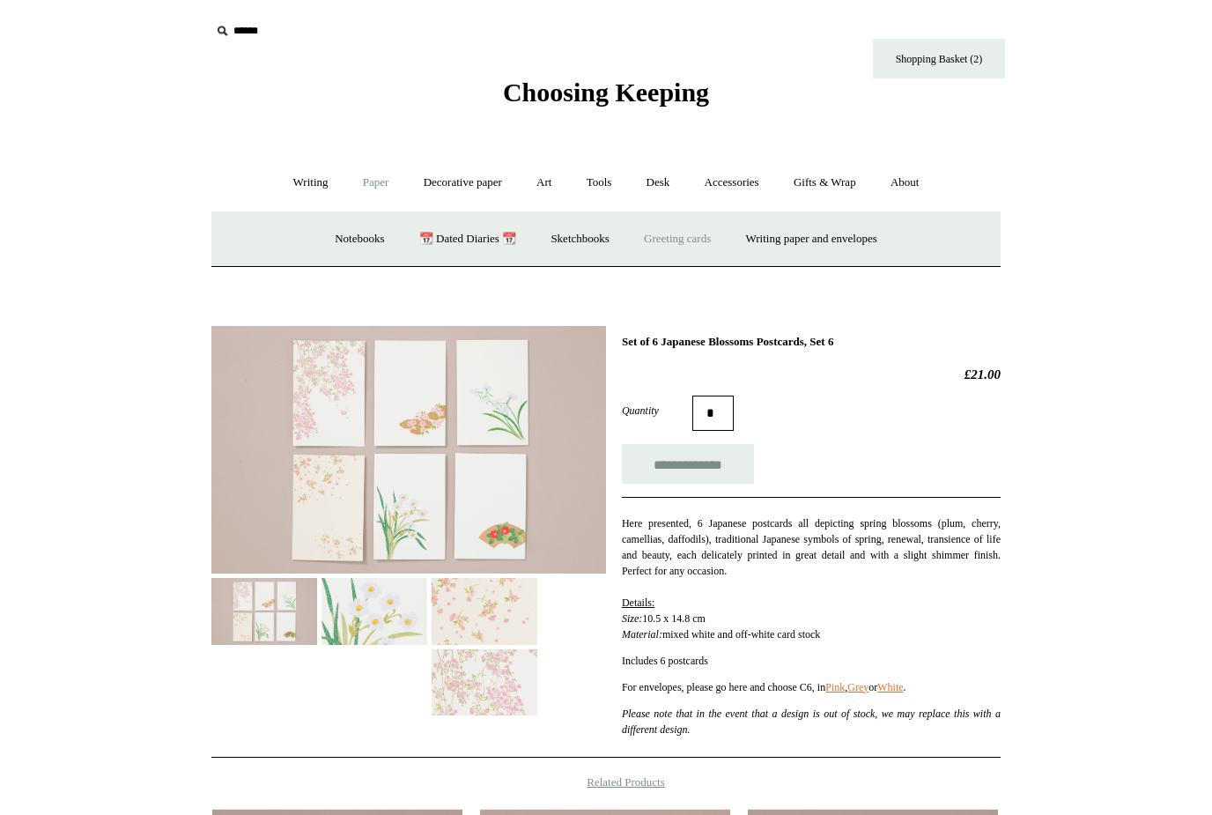
click at [656, 238] on link "Greeting cards +" at bounding box center [677, 239] width 99 height 47
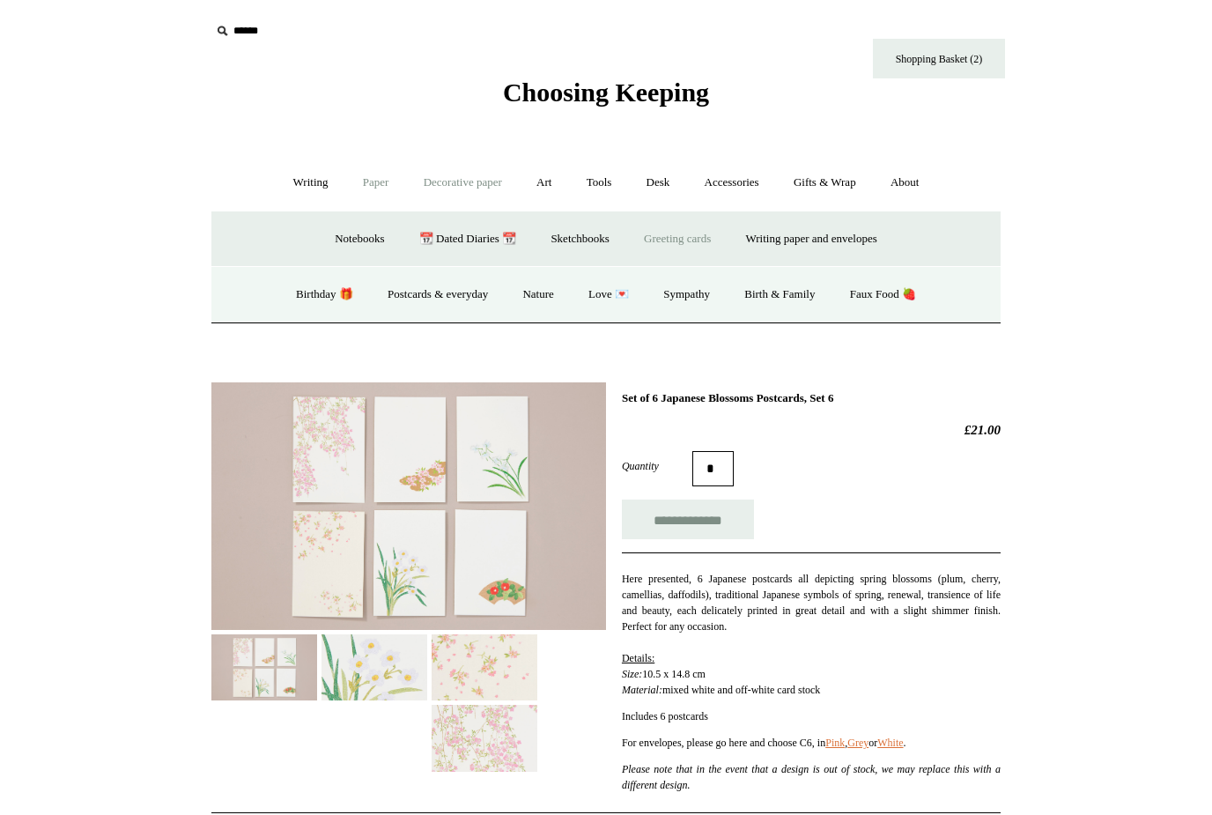
click at [471, 176] on link "Decorative paper +" at bounding box center [463, 182] width 110 height 47
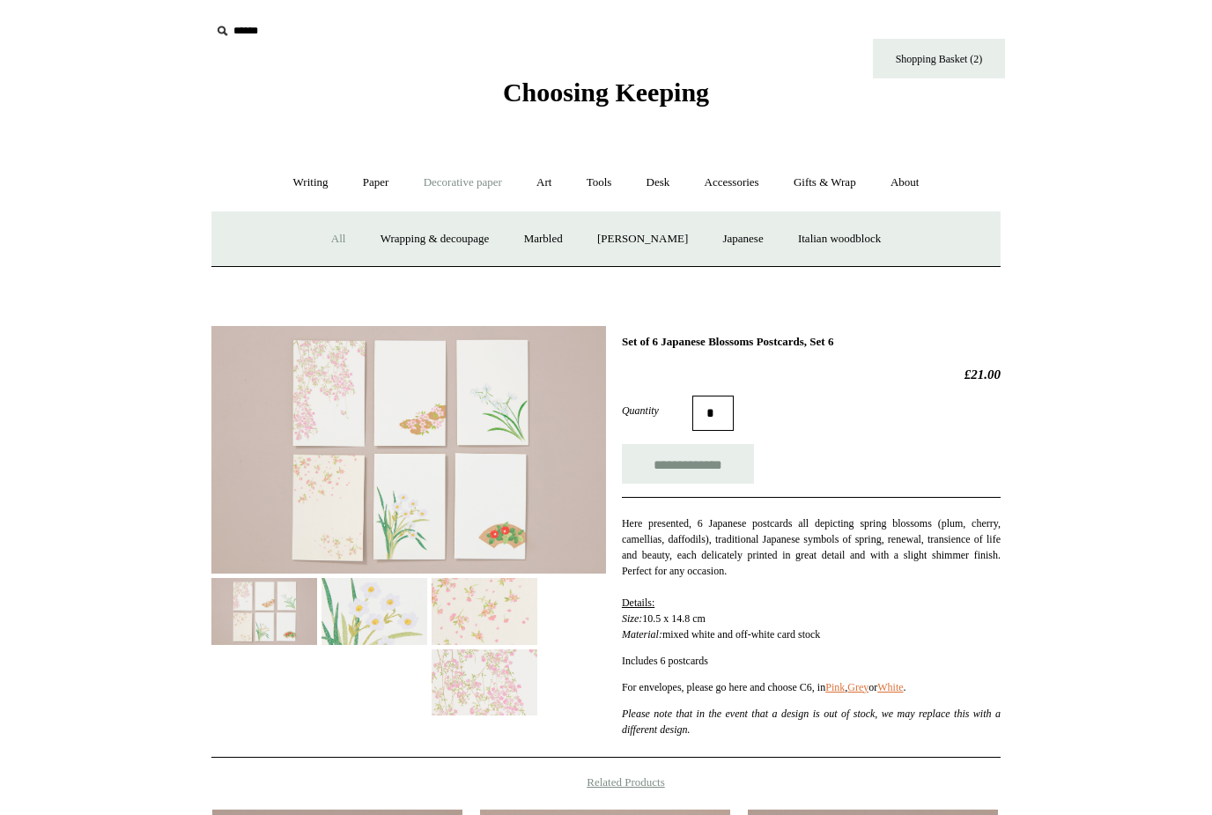
click at [326, 245] on link "All" at bounding box center [338, 239] width 47 height 47
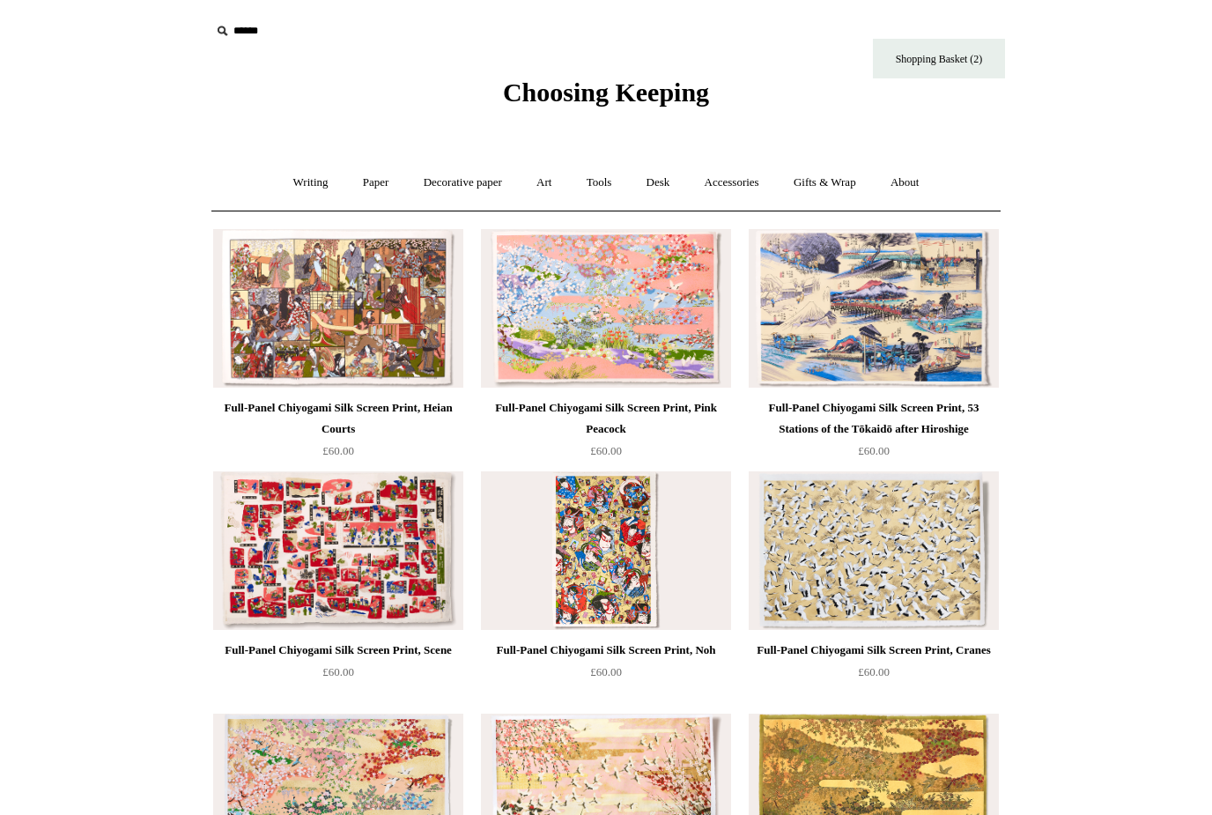
click at [652, 271] on img at bounding box center [606, 308] width 250 height 159
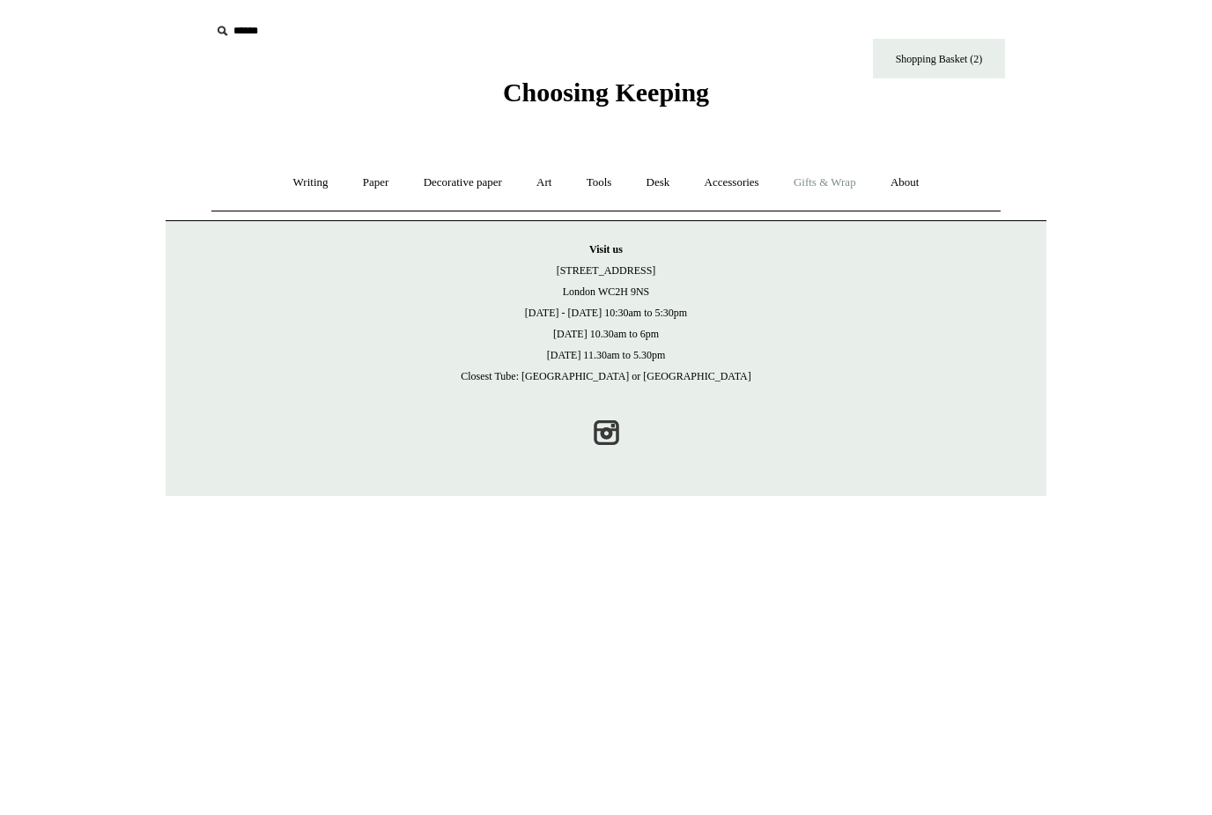
click at [815, 178] on link "Gifts & Wrap +" at bounding box center [825, 182] width 94 height 47
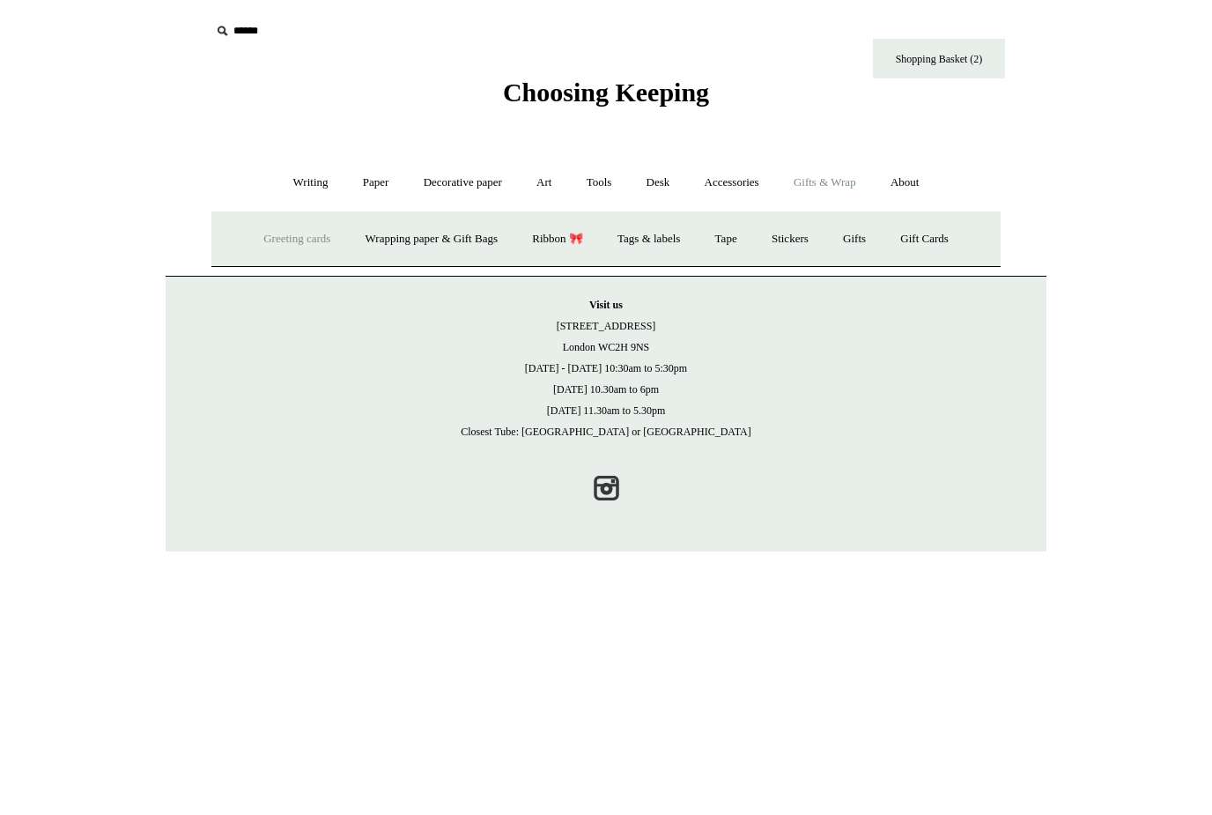
click at [302, 238] on link "Greeting cards +" at bounding box center [297, 239] width 99 height 47
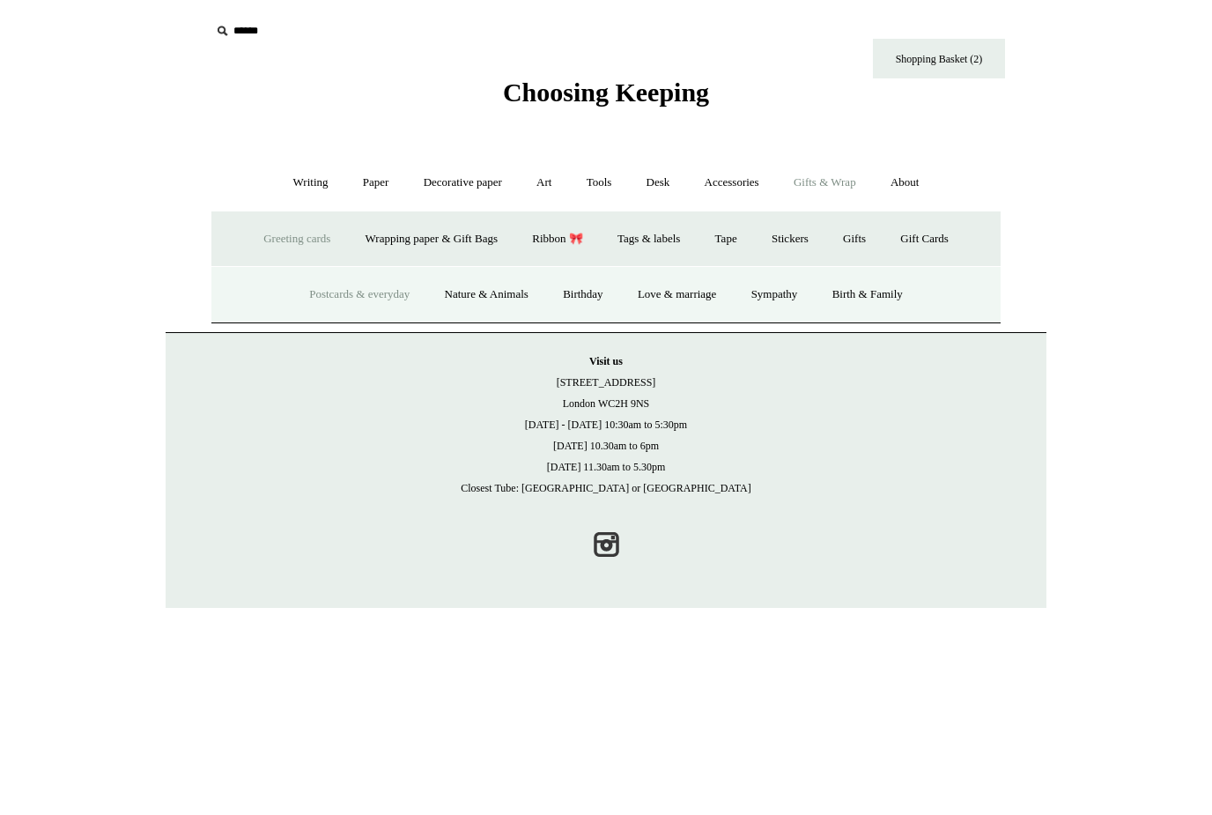
click at [347, 295] on link "Postcards & everyday" at bounding box center [359, 294] width 132 height 47
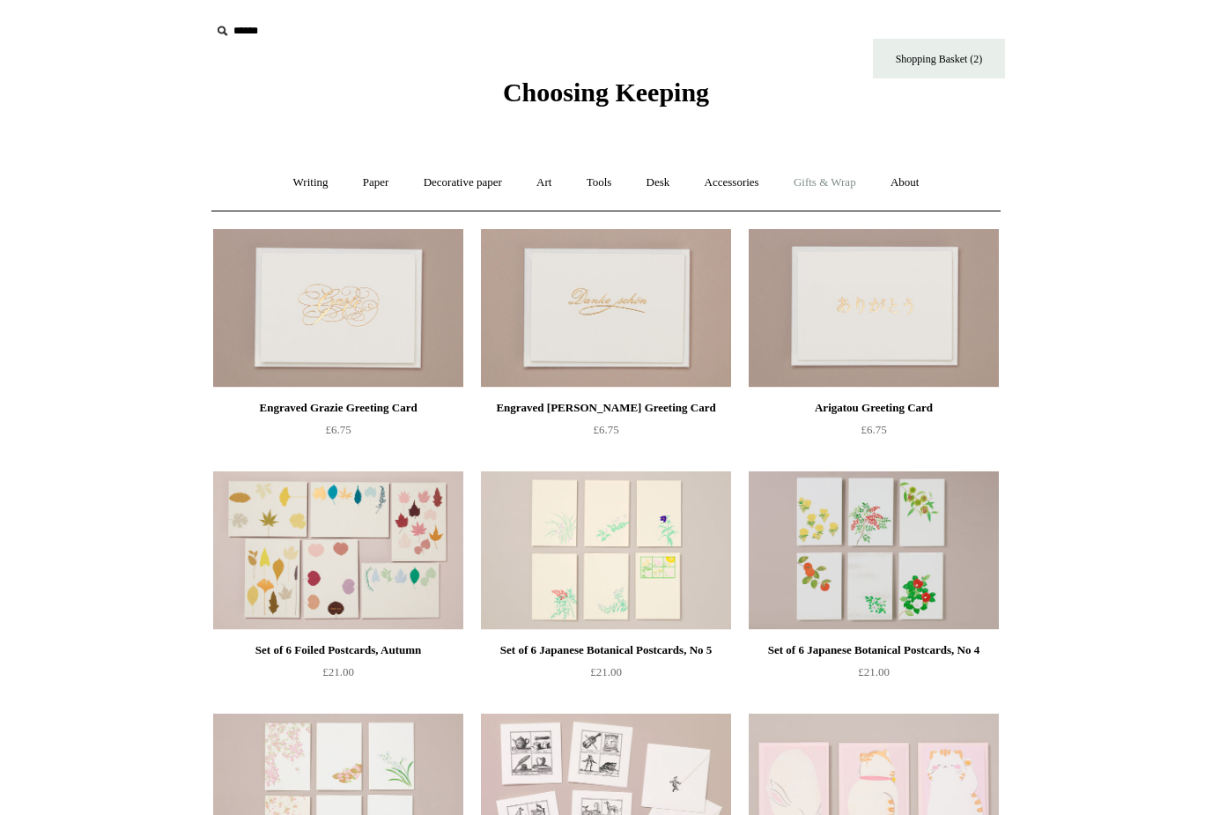
click at [824, 187] on link "Gifts & Wrap +" at bounding box center [825, 182] width 94 height 47
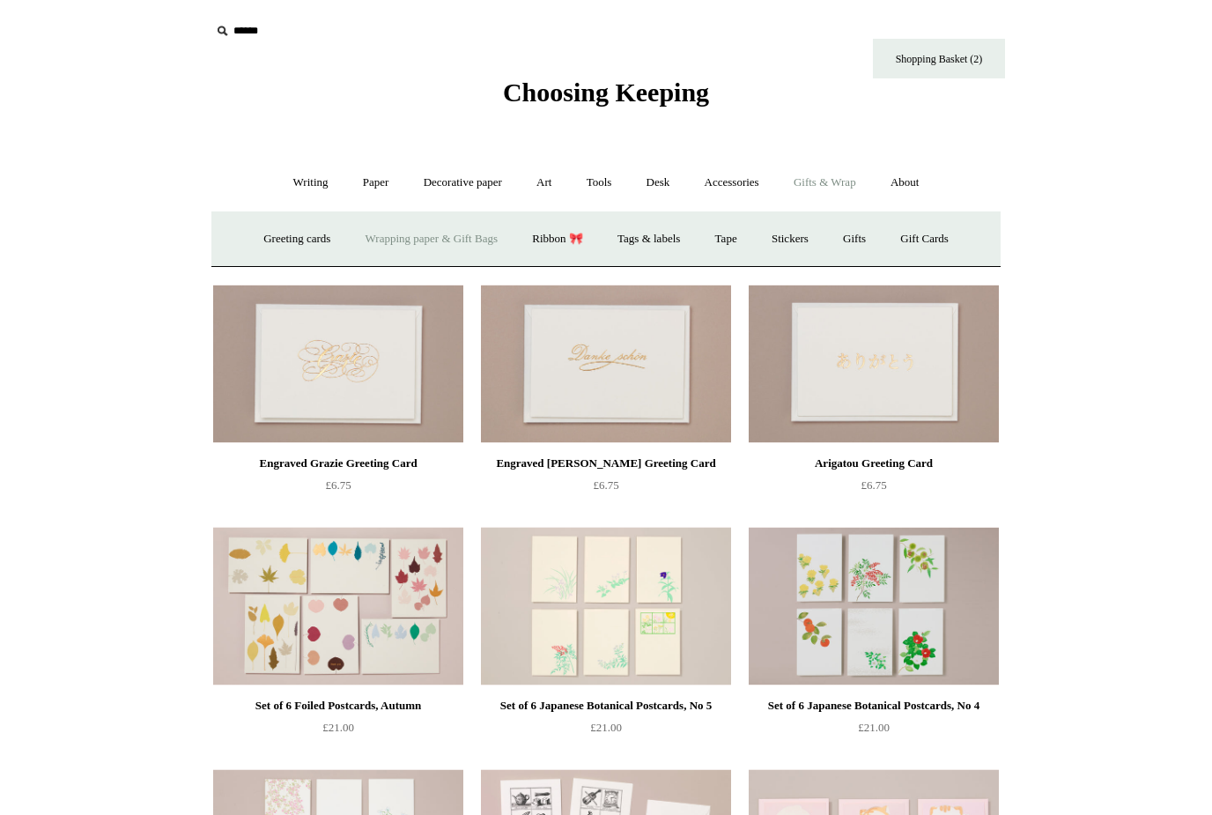
click at [438, 227] on link "Wrapping paper & Gift Bags" at bounding box center [432, 239] width 164 height 47
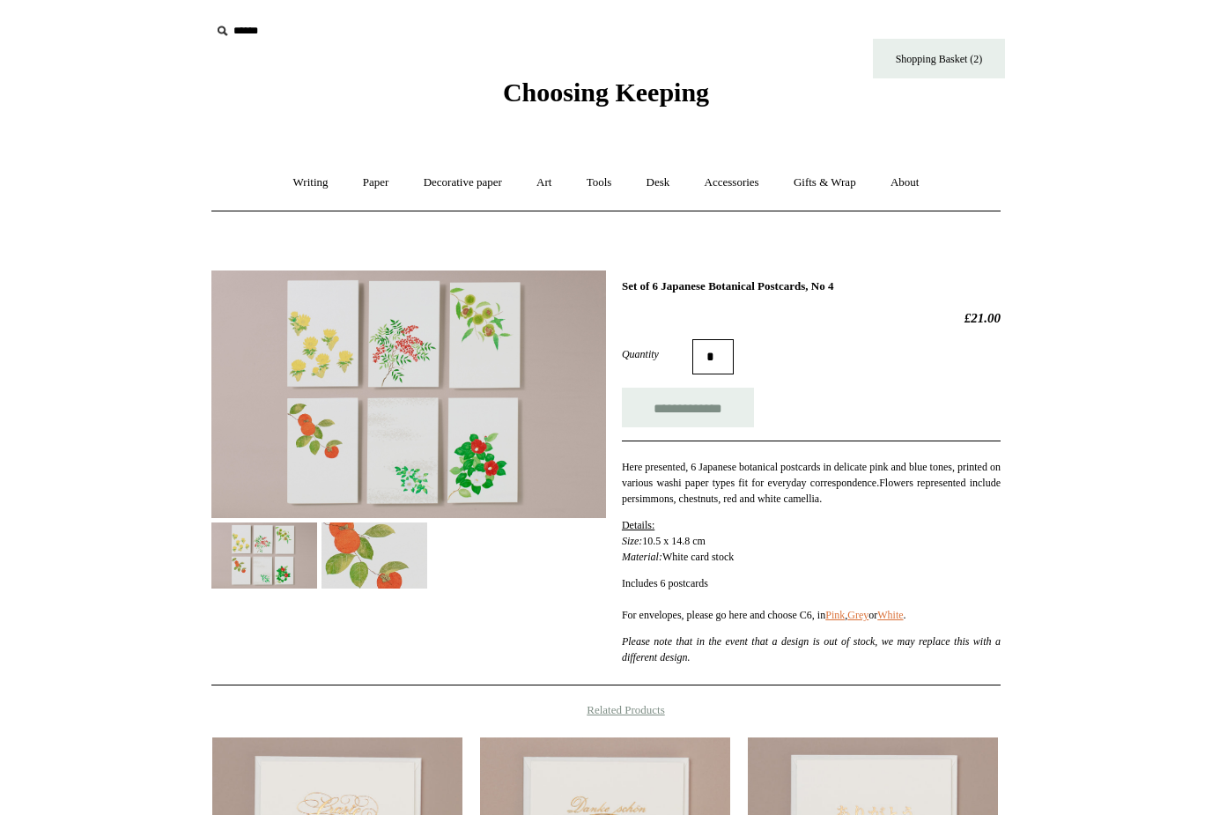
click at [514, 430] on img at bounding box center [408, 394] width 395 height 248
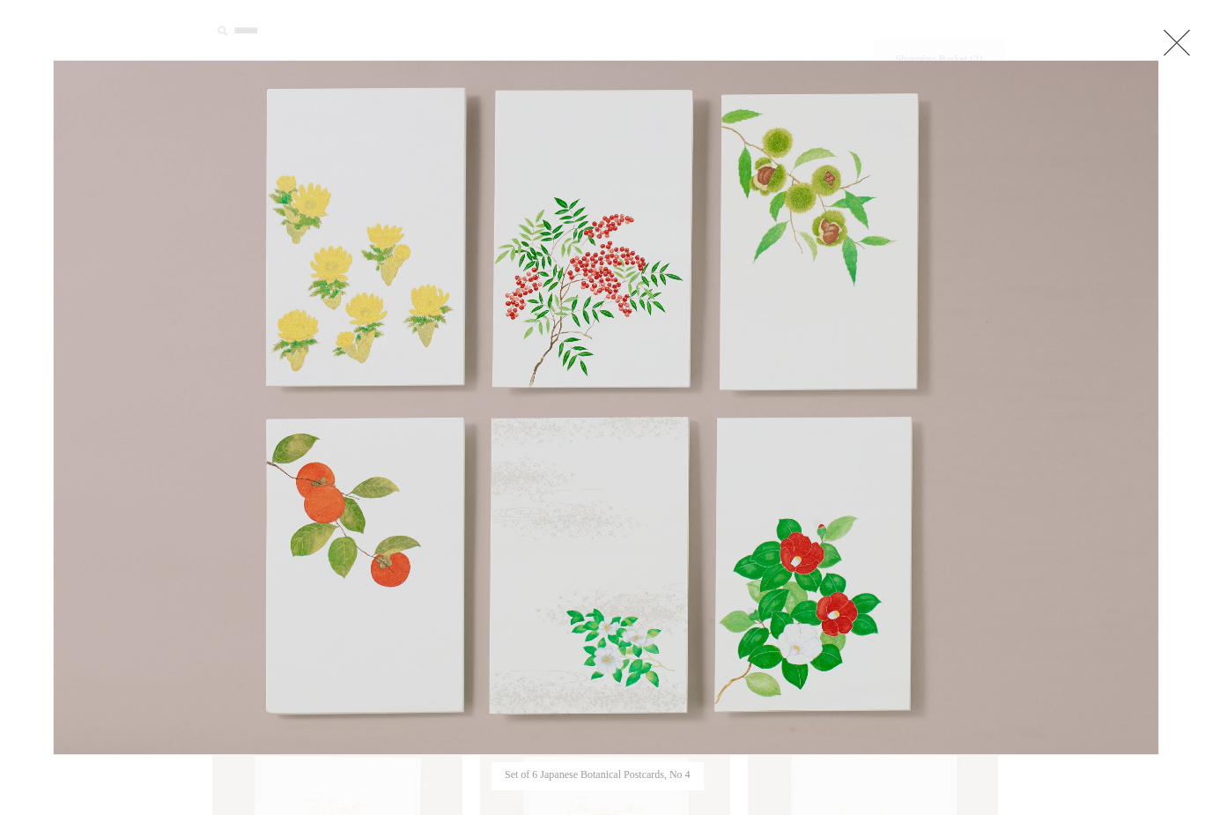
click at [514, 430] on img at bounding box center [606, 407] width 1105 height 693
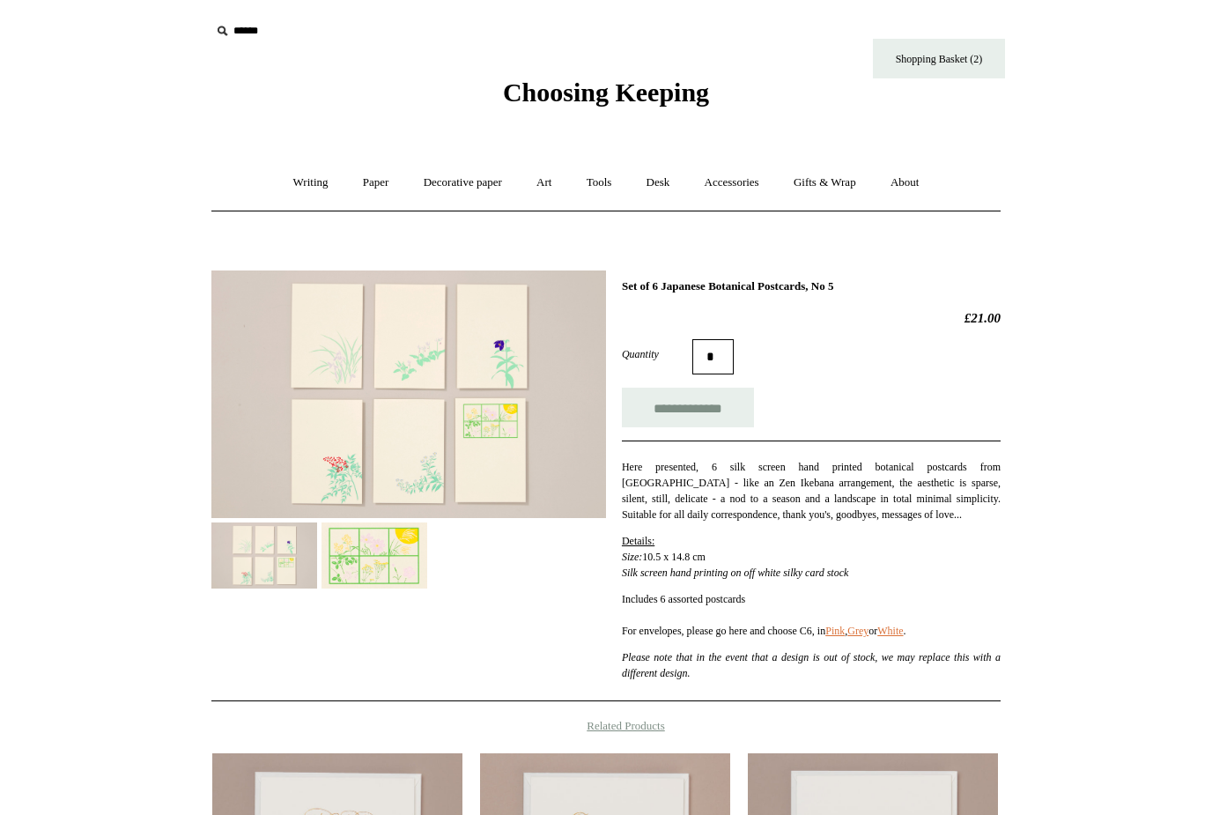
click at [462, 477] on img at bounding box center [408, 394] width 395 height 248
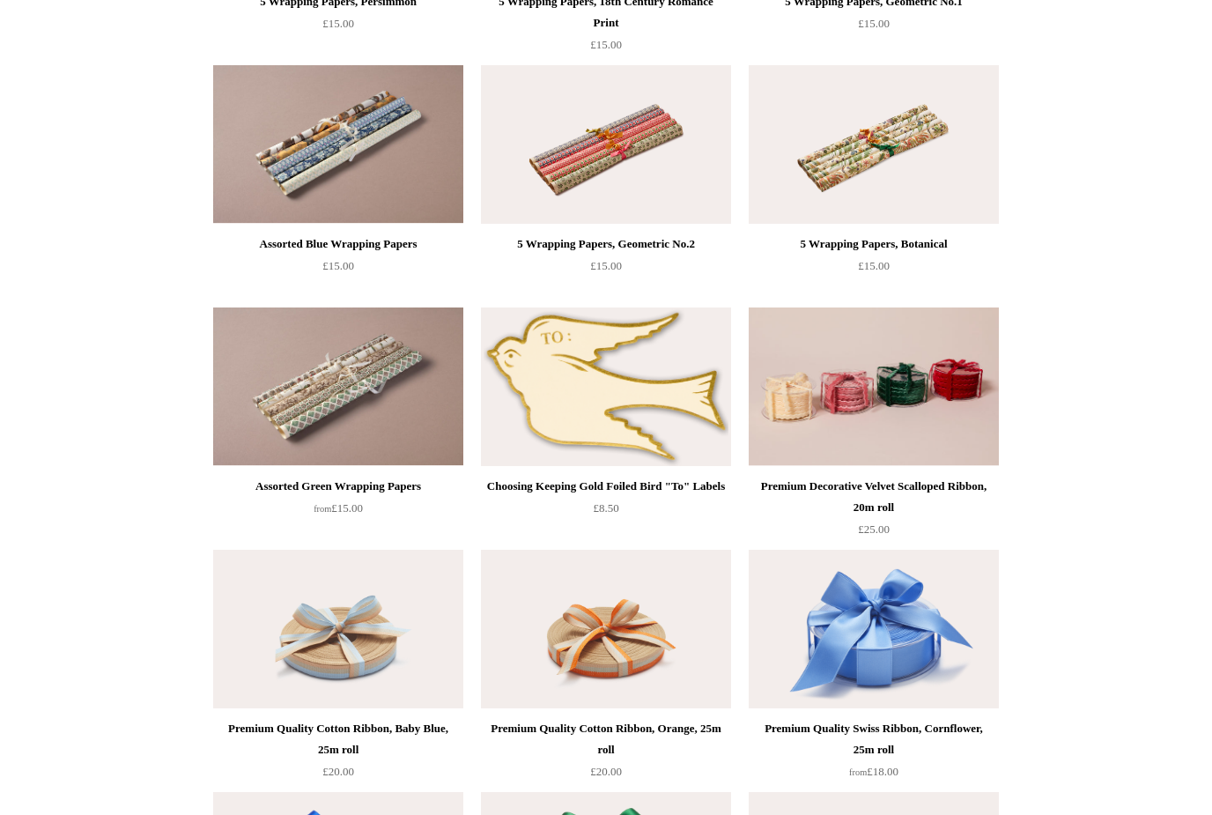
scroll to position [1860, 0]
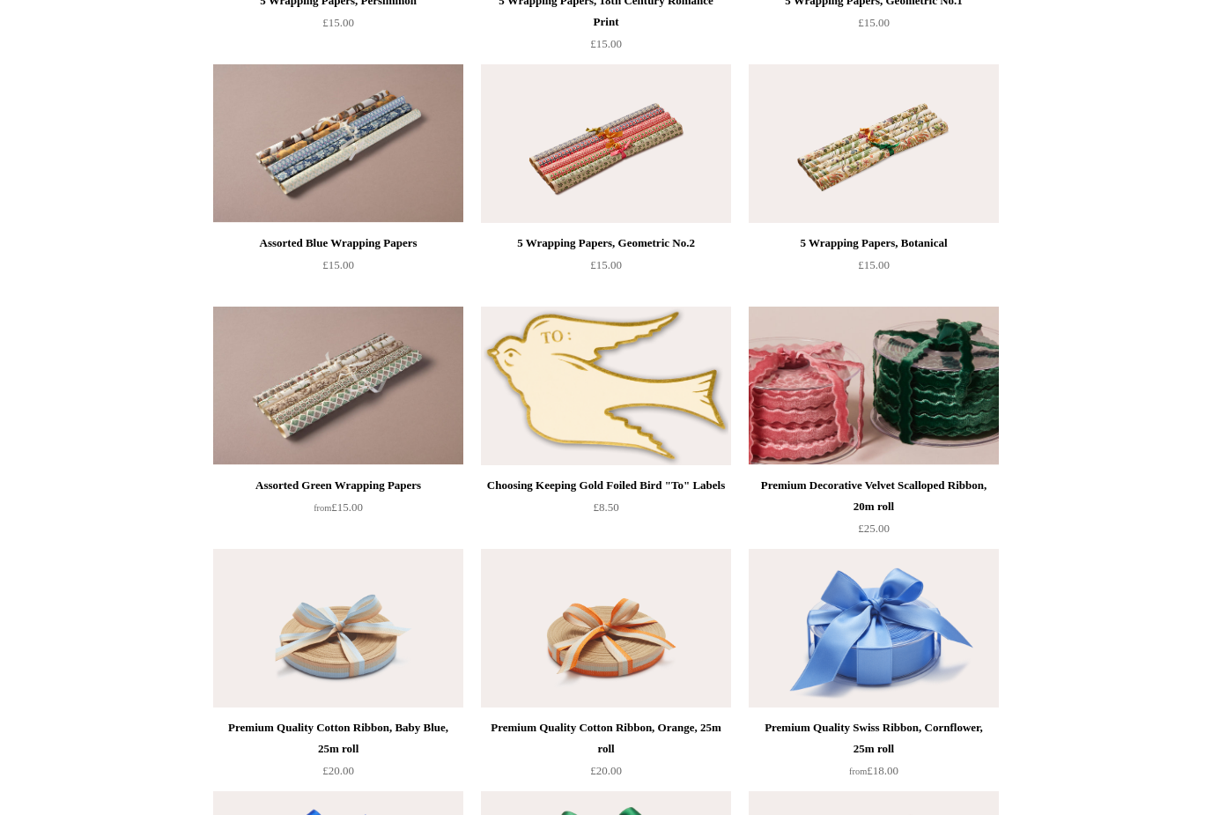
click at [893, 383] on img at bounding box center [874, 386] width 250 height 159
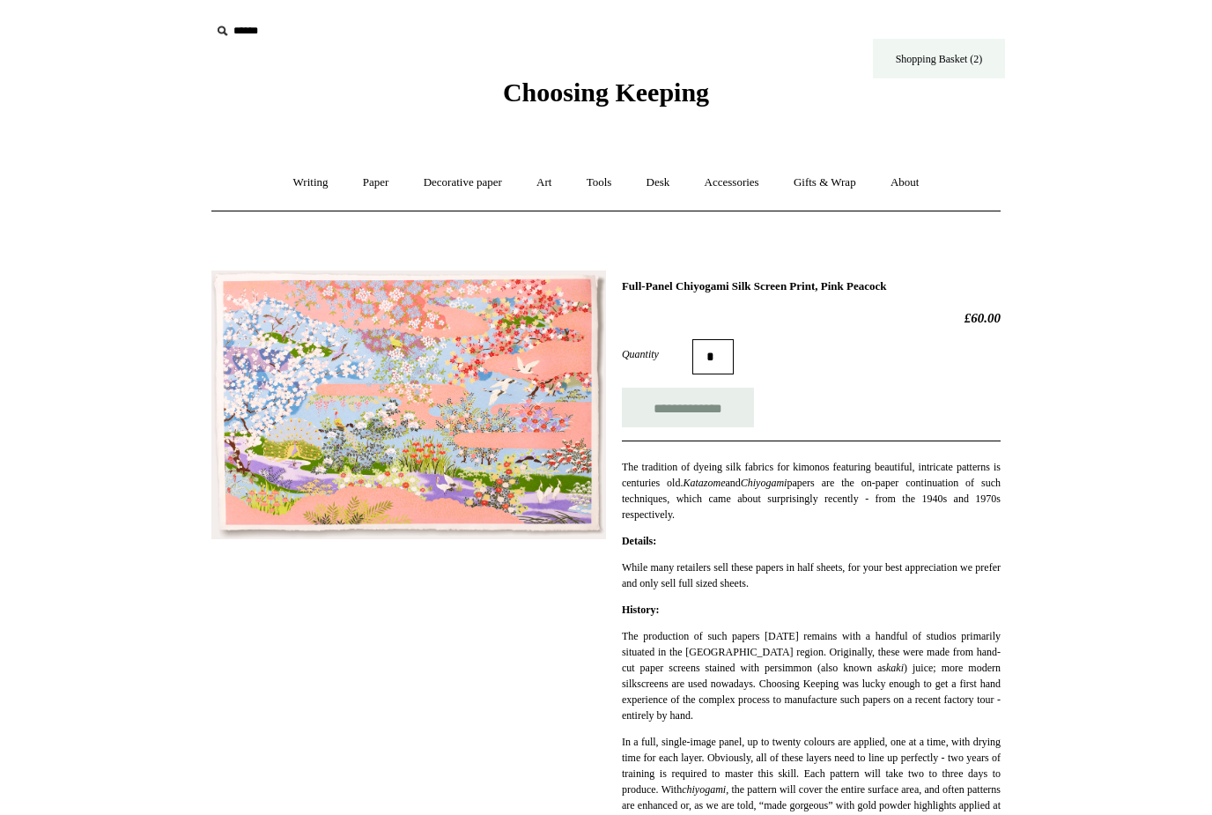
click at [910, 73] on link "Shopping Basket (2)" at bounding box center [939, 59] width 132 height 40
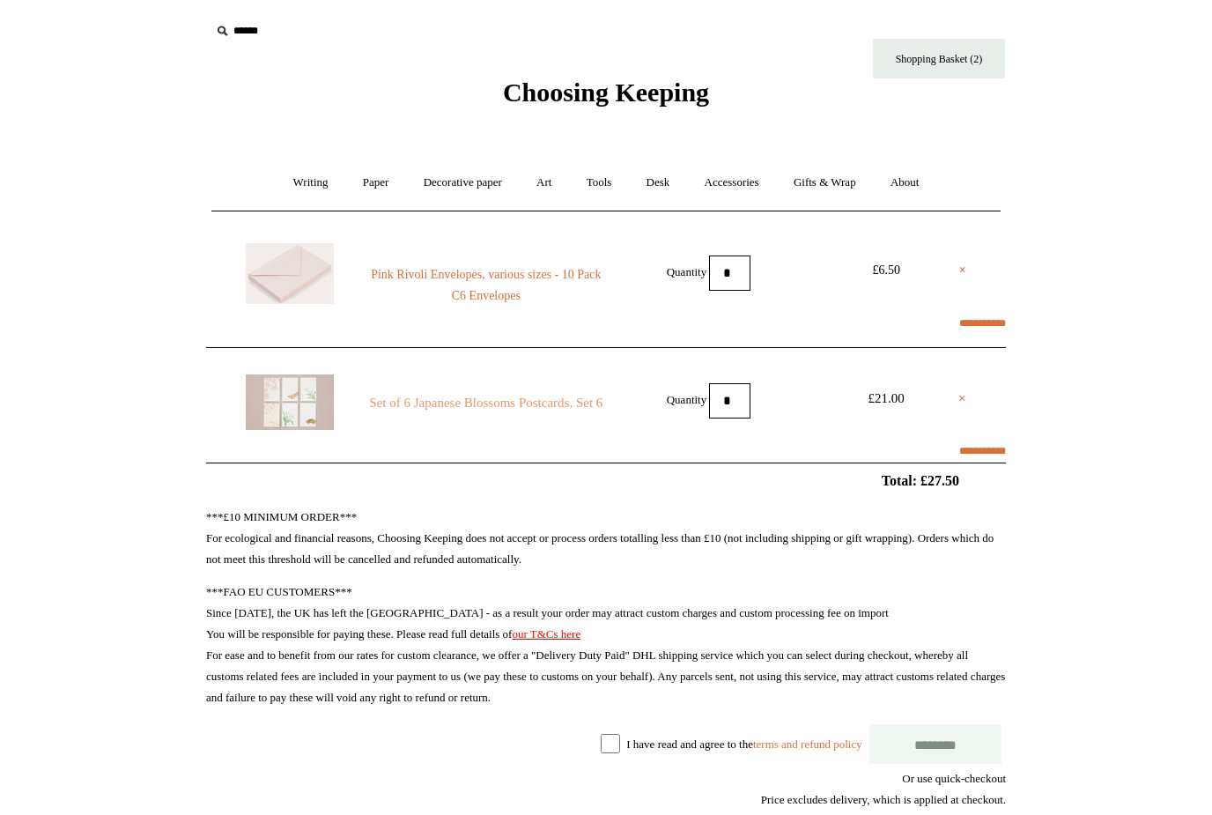
click at [483, 403] on link "Set of 6 Japanese Blossoms Postcards, Set 6" at bounding box center [486, 402] width 240 height 21
select select "*****"
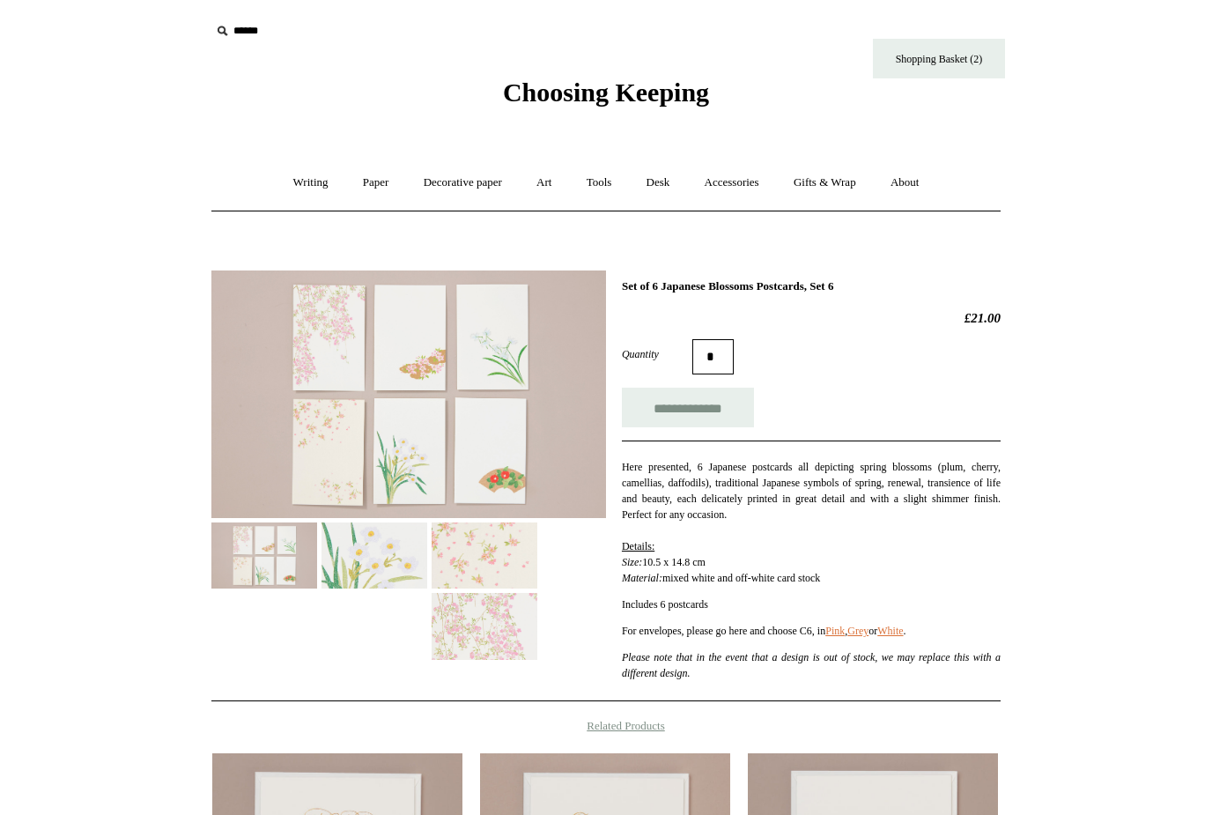
click at [536, 402] on img at bounding box center [408, 394] width 395 height 248
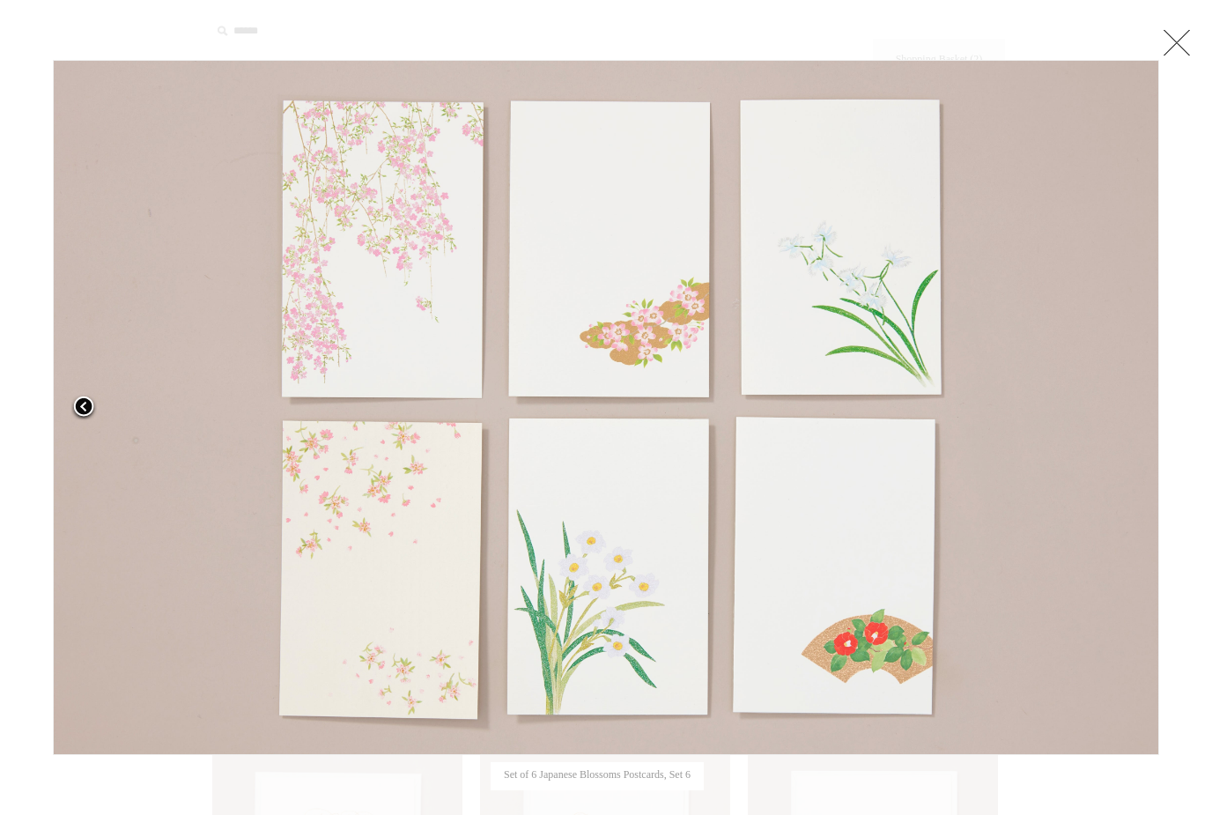
click at [384, 397] on link at bounding box center [247, 407] width 388 height 695
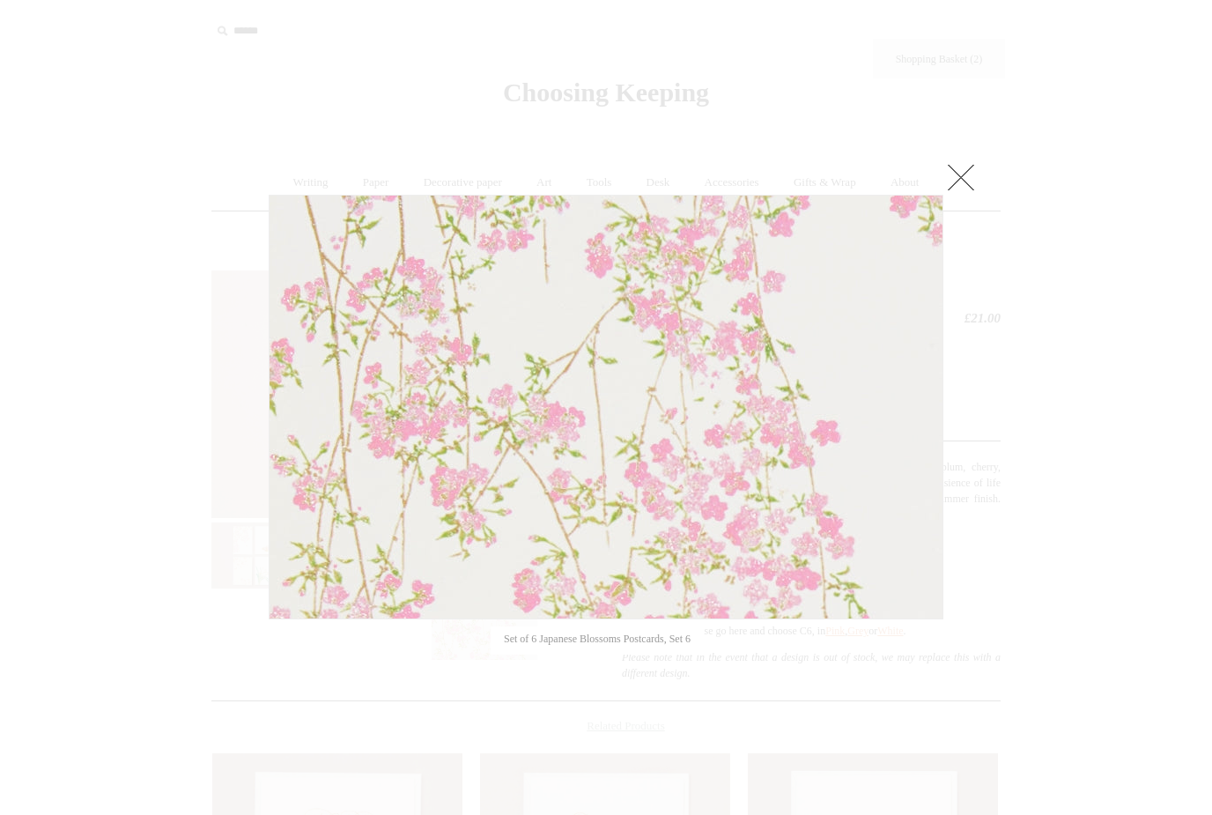
click at [425, 464] on link at bounding box center [387, 407] width 236 height 425
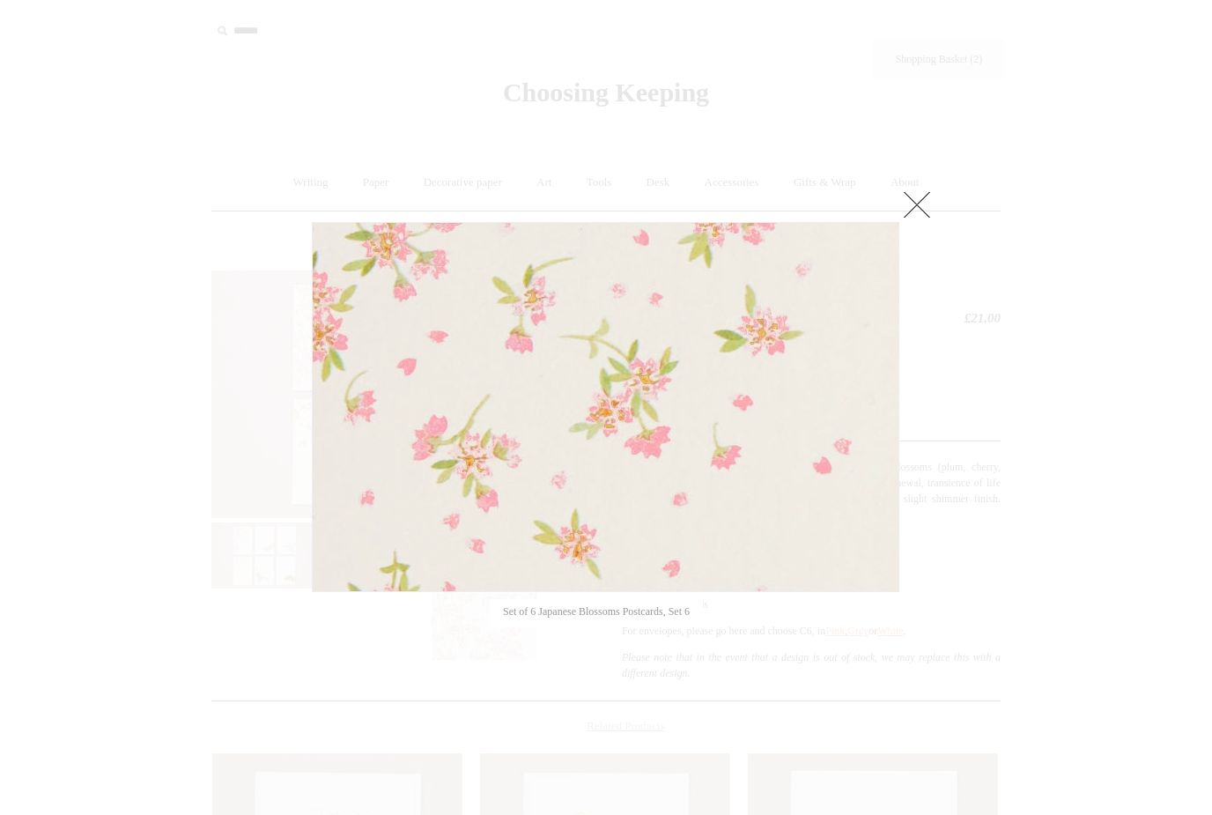
click at [185, 148] on div at bounding box center [606, 631] width 1212 height 1262
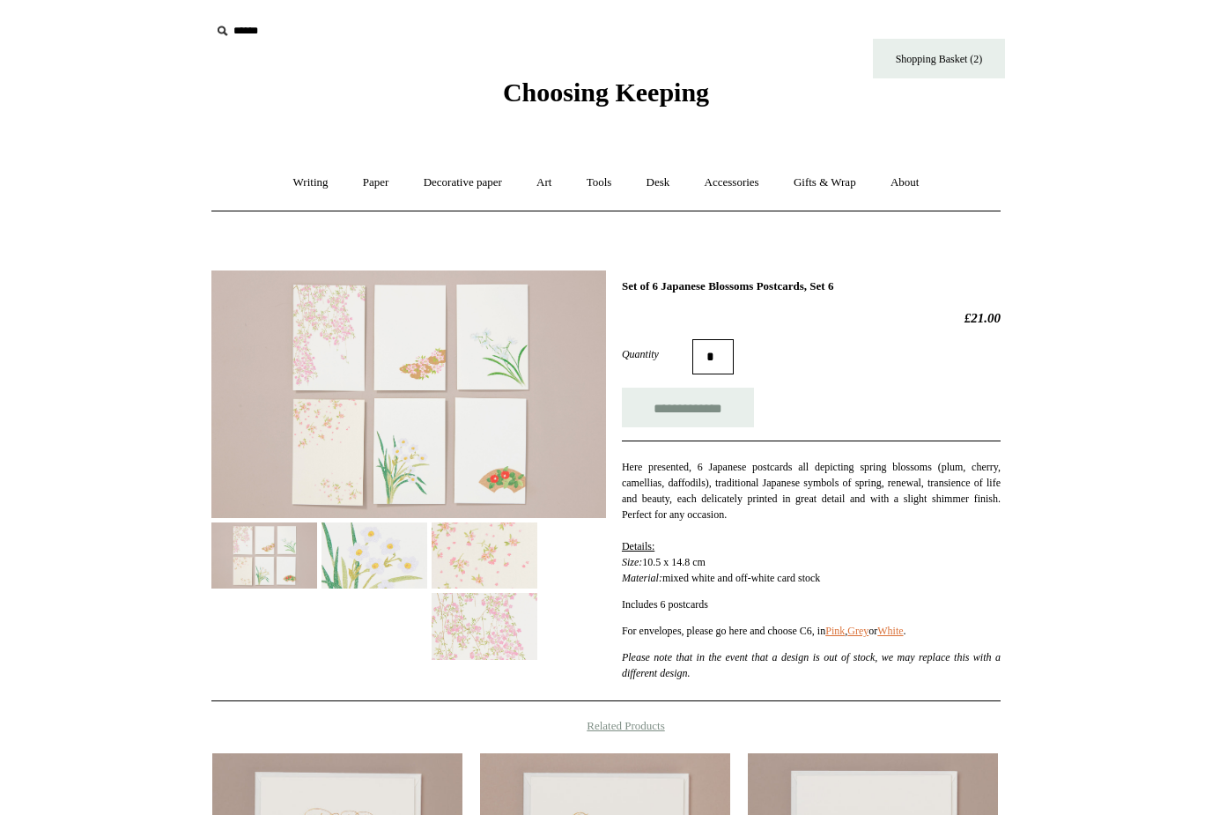
click at [457, 431] on img at bounding box center [408, 394] width 395 height 248
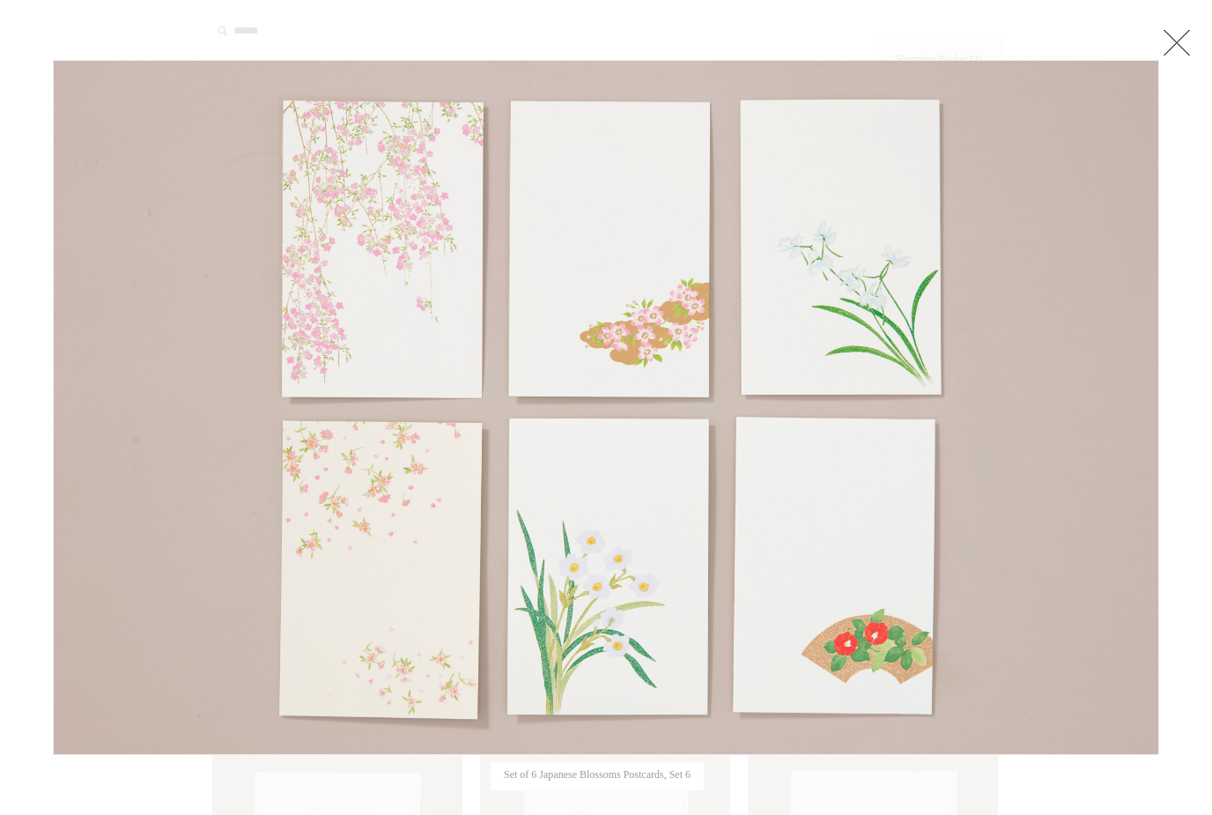
click at [372, 305] on link at bounding box center [247, 407] width 388 height 695
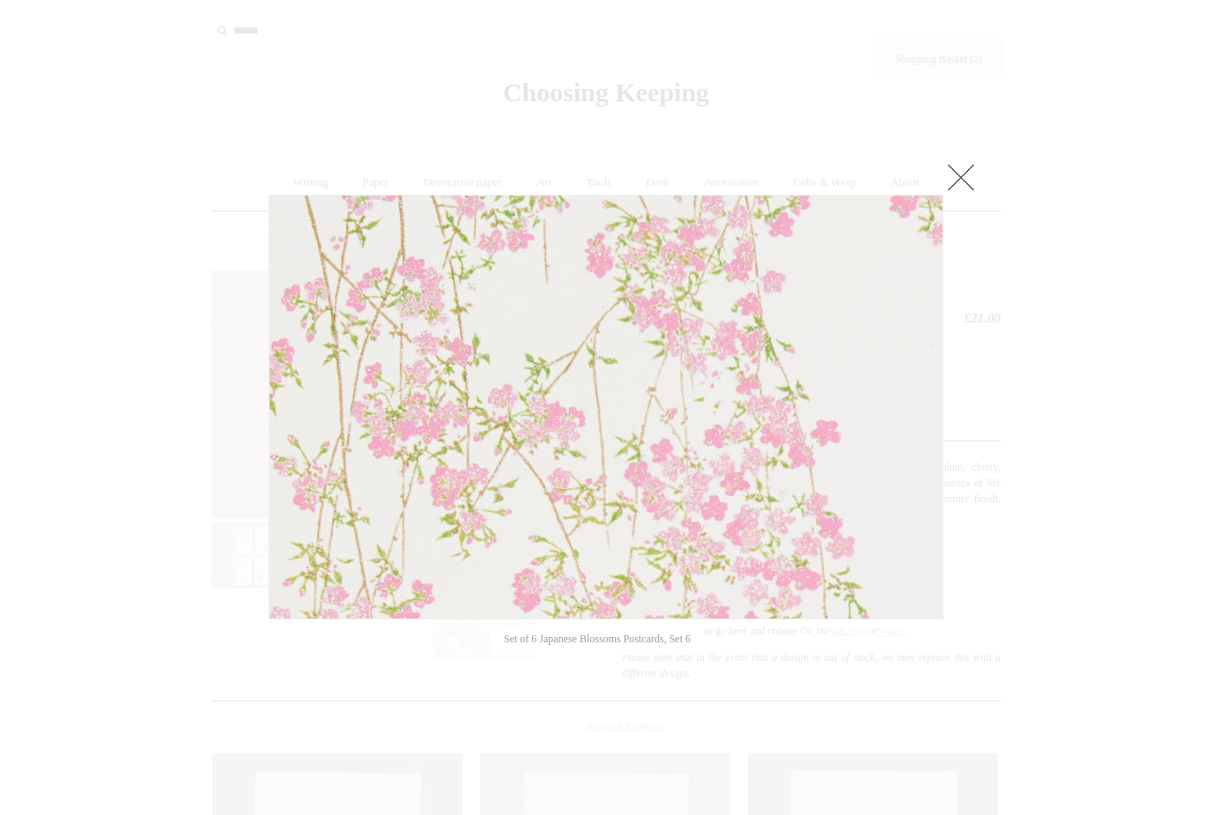
click at [200, 61] on div at bounding box center [606, 631] width 1212 height 1262
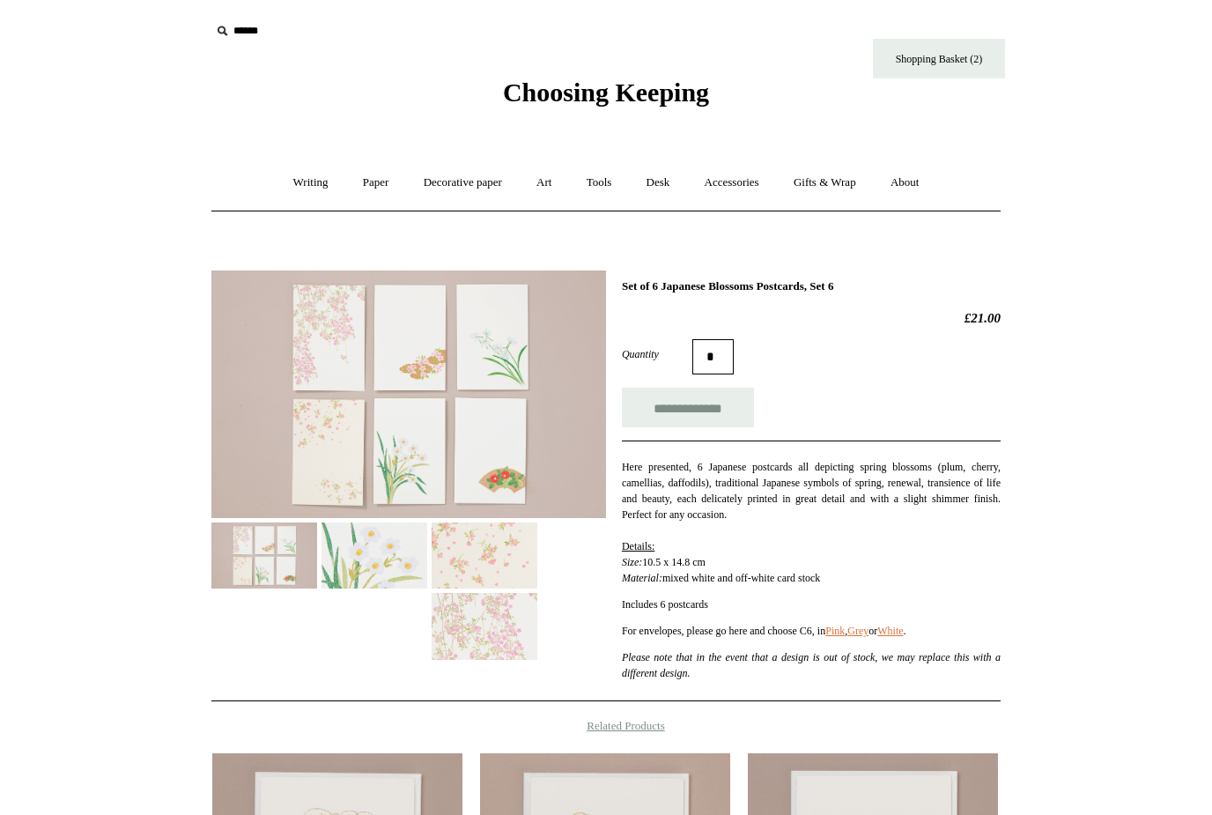
click at [522, 637] on img at bounding box center [485, 626] width 106 height 66
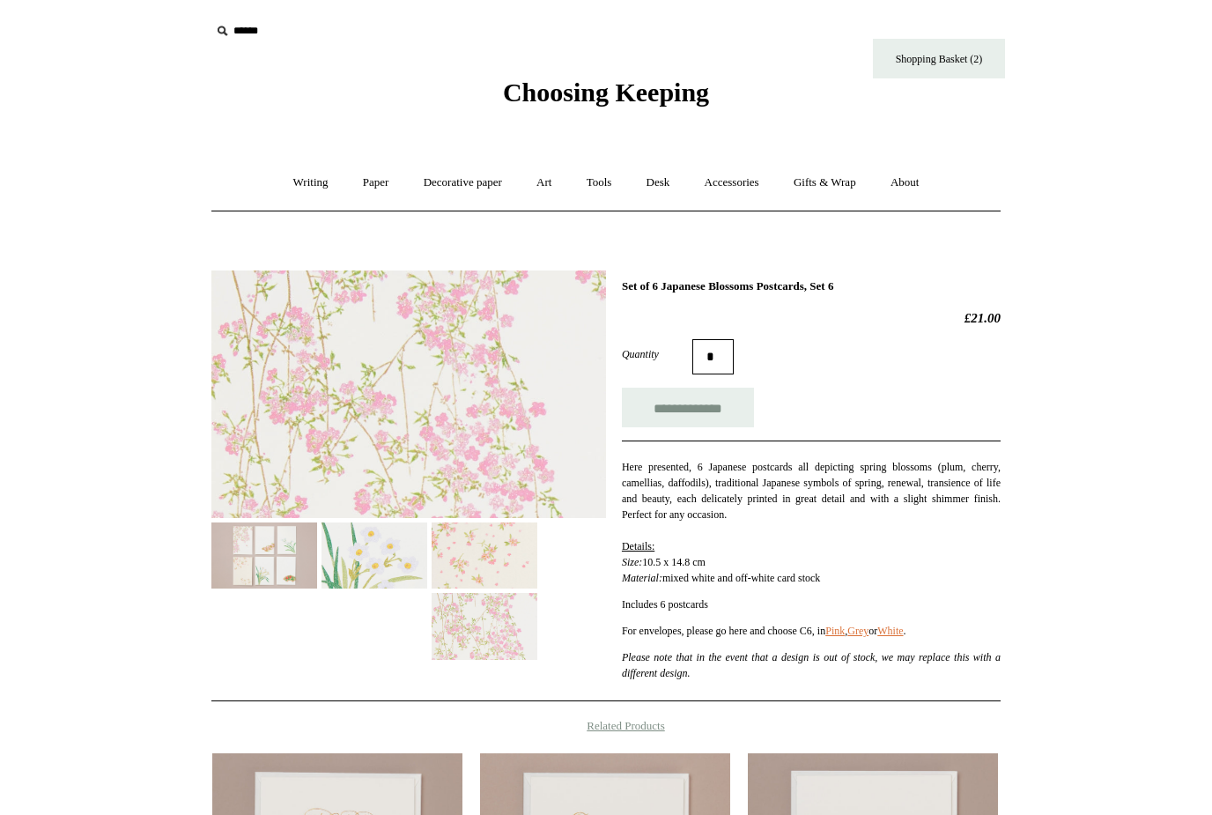
click at [498, 560] on img at bounding box center [485, 555] width 106 height 66
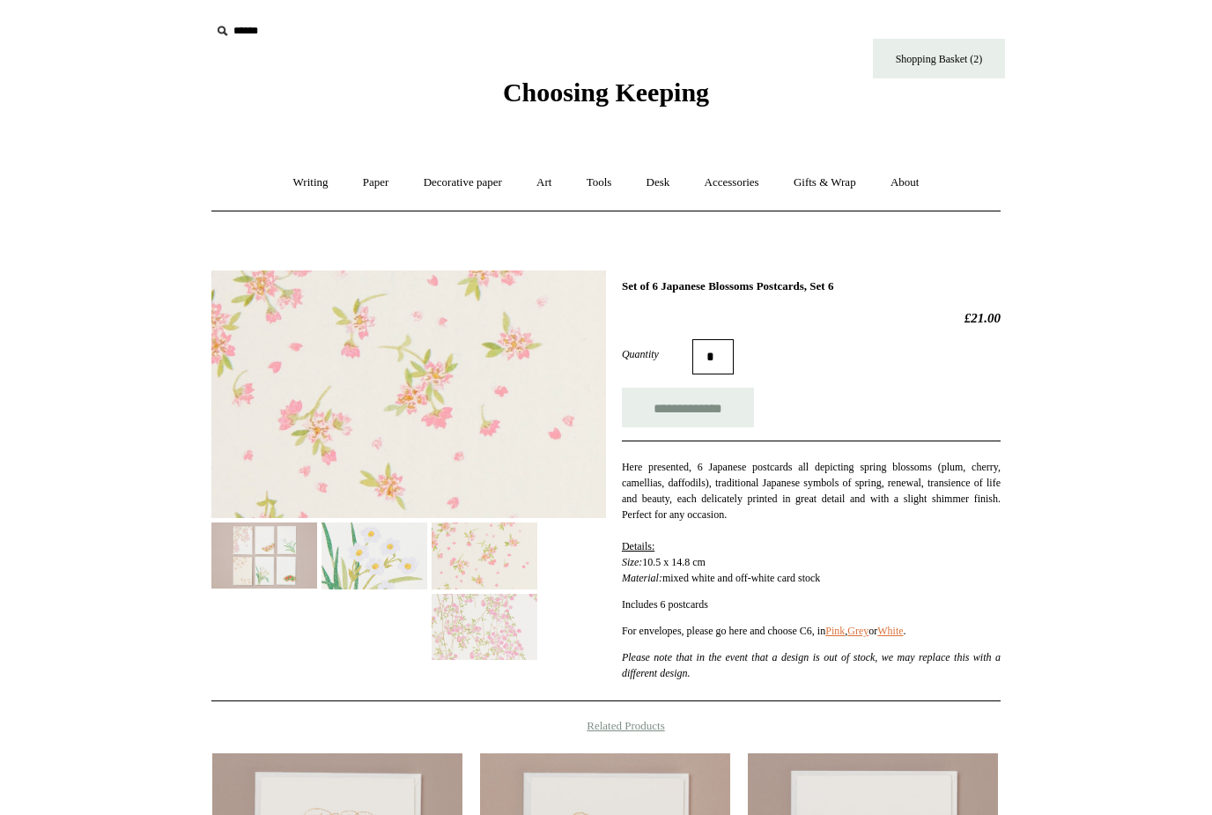
click at [298, 571] on img at bounding box center [264, 555] width 106 height 66
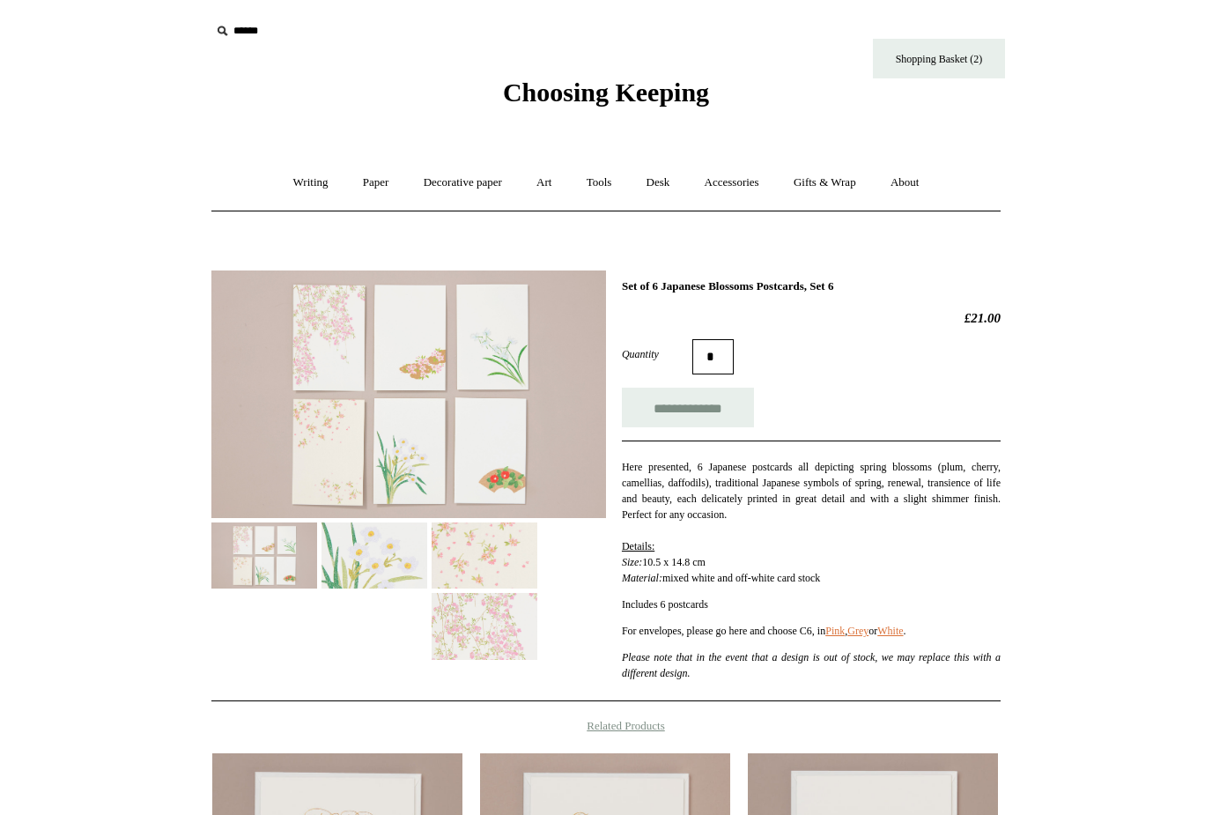
click at [409, 447] on img at bounding box center [408, 394] width 395 height 248
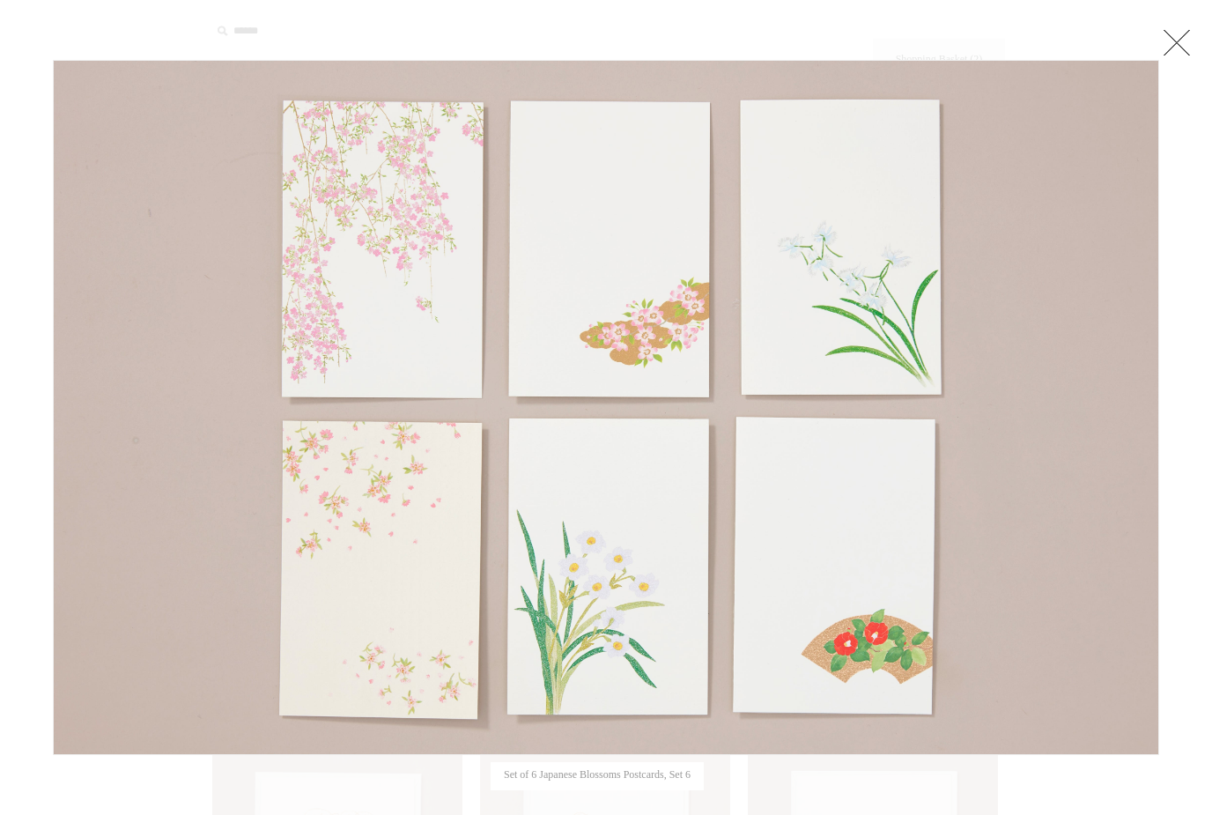
click at [785, 326] on link at bounding box center [966, 407] width 388 height 695
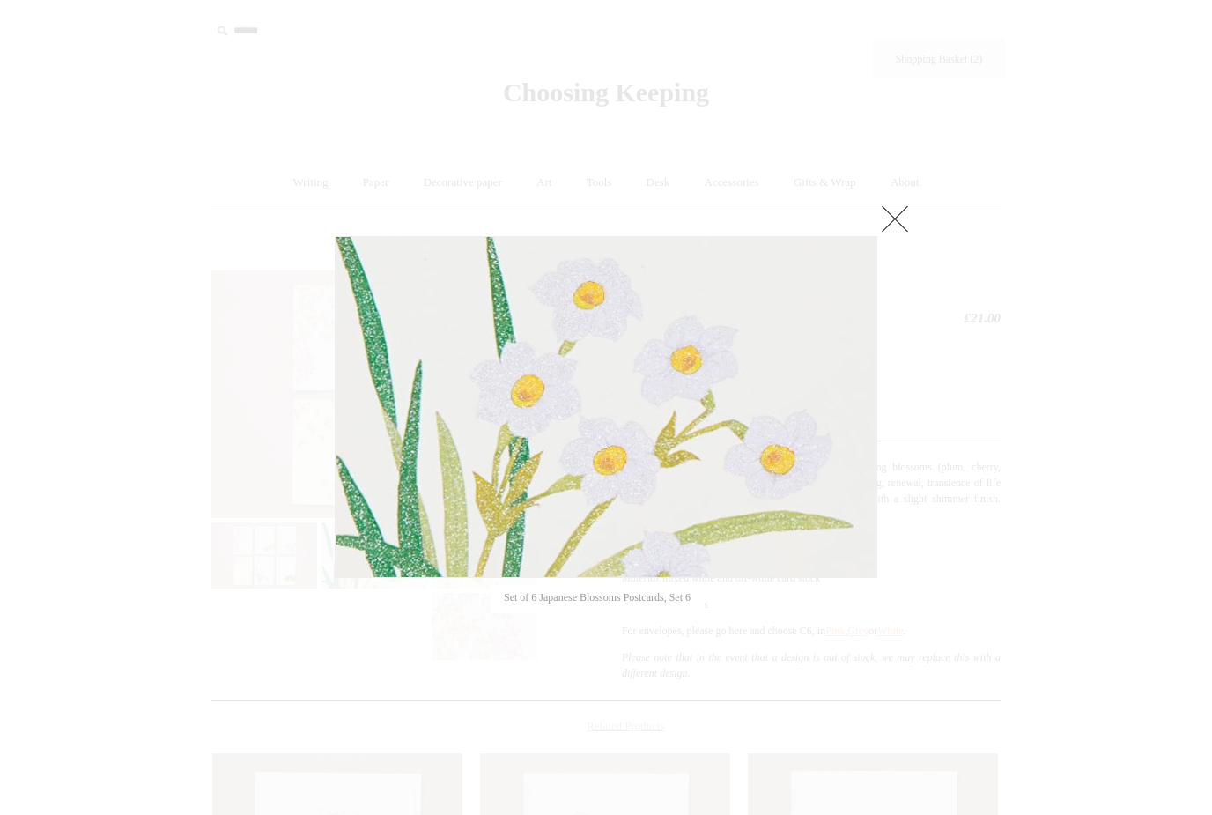
click at [903, 220] on link at bounding box center [894, 218] width 35 height 35
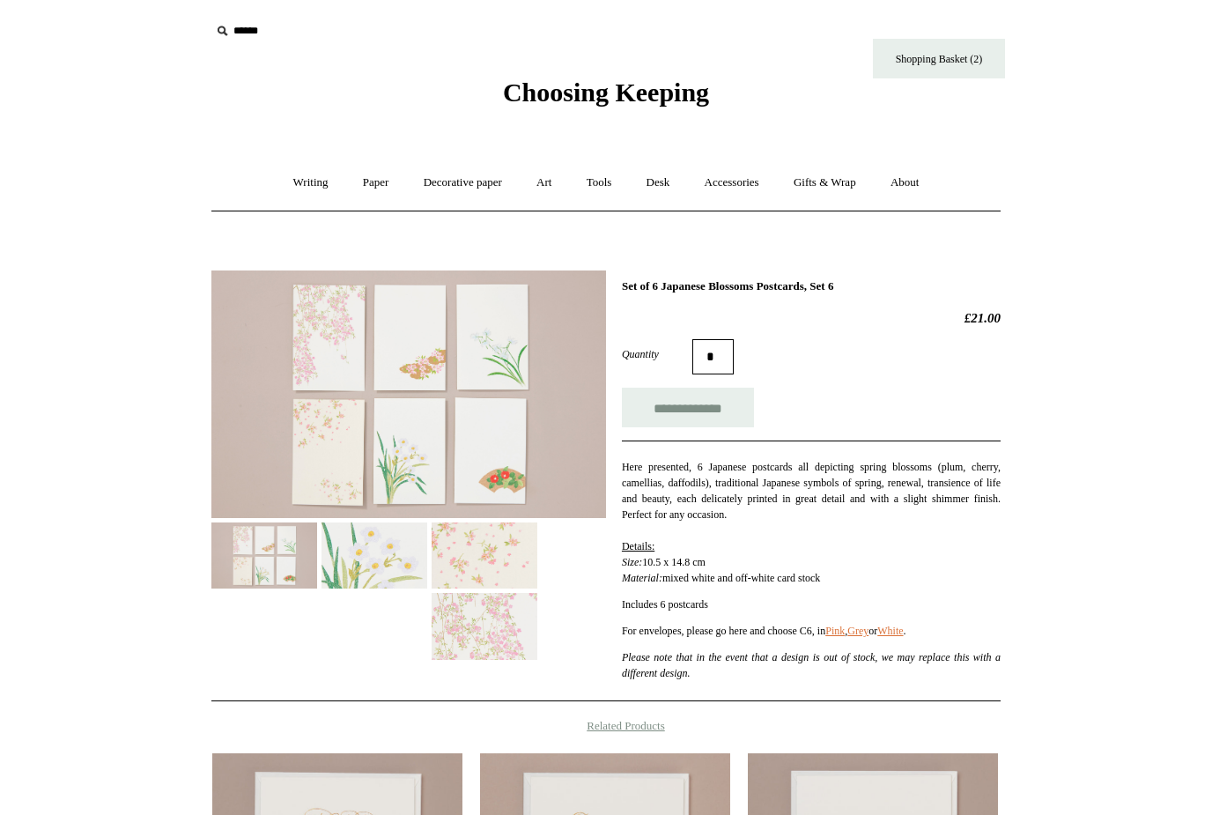
click at [497, 632] on img at bounding box center [485, 626] width 106 height 66
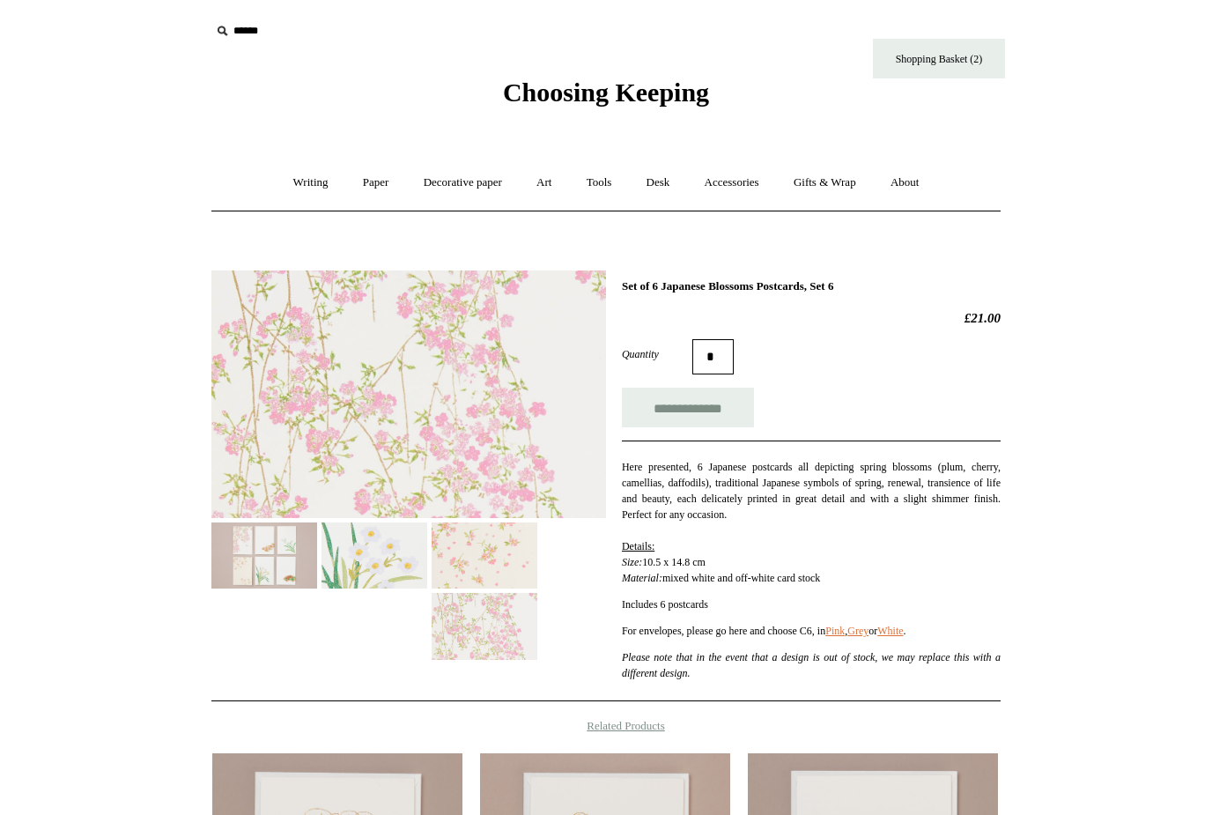
click at [480, 455] on img at bounding box center [408, 394] width 395 height 248
